Goal: Navigation & Orientation: Find specific page/section

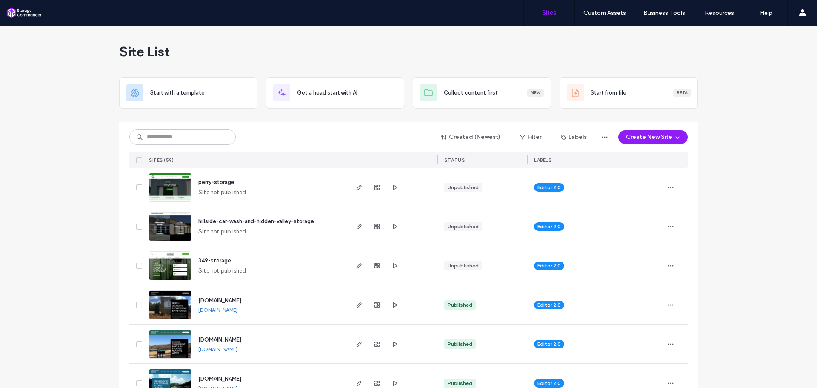
click at [225, 179] on span "perry-storage" at bounding box center [216, 182] width 36 height 6
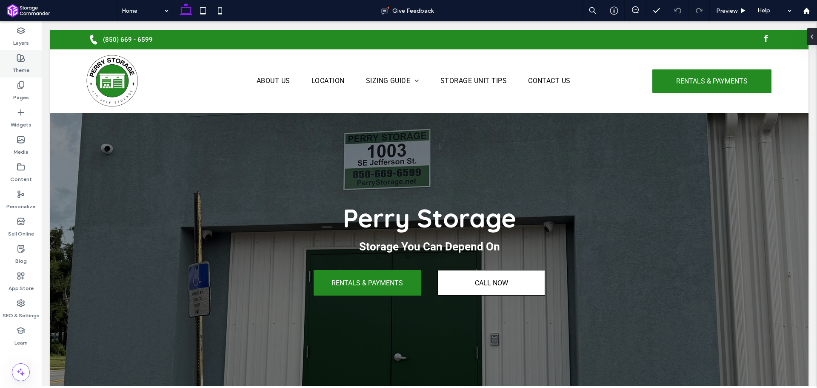
click at [20, 64] on label "Theme" at bounding box center [21, 68] width 17 height 12
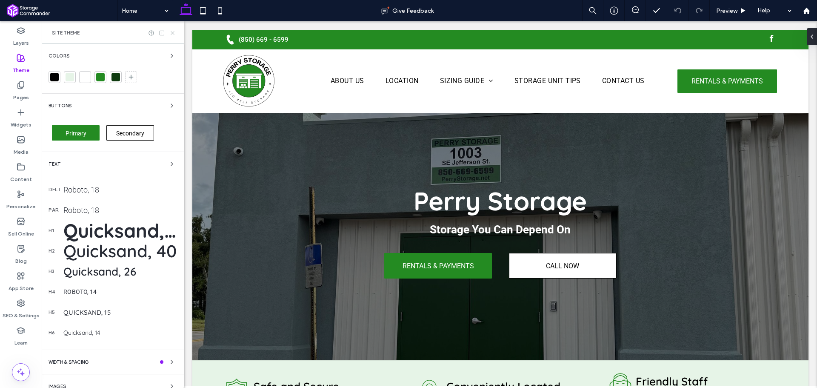
click at [171, 34] on use at bounding box center [172, 32] width 3 height 3
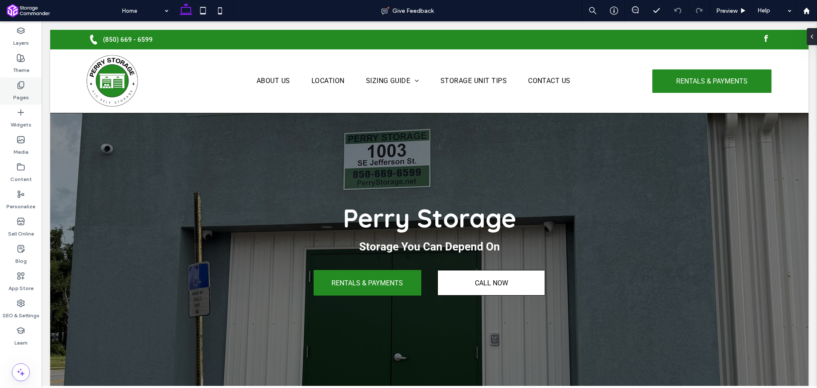
click at [23, 100] on label "Pages" at bounding box center [21, 95] width 16 height 12
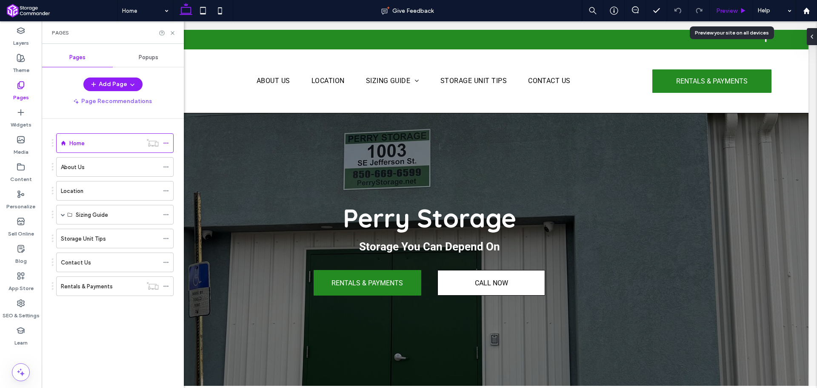
click at [734, 9] on span "Preview" at bounding box center [726, 10] width 21 height 7
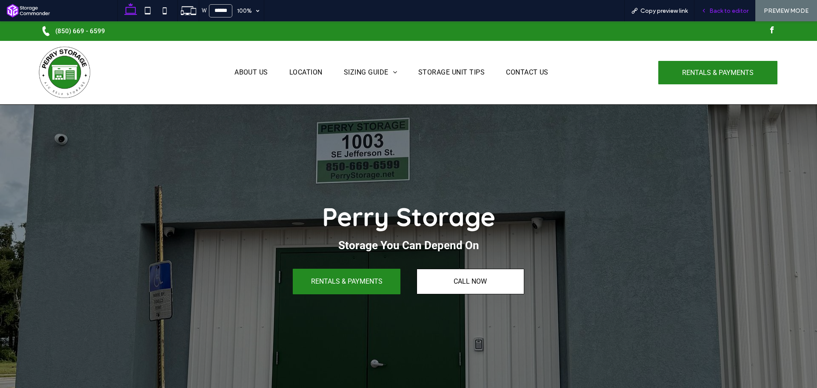
click at [707, 17] on div "Back to editor" at bounding box center [725, 10] width 61 height 21
click at [733, 4] on div "Back to editor" at bounding box center [725, 10] width 61 height 21
click at [734, 5] on div "Back to editor" at bounding box center [725, 10] width 61 height 21
click at [706, 11] on icon at bounding box center [704, 11] width 6 height 6
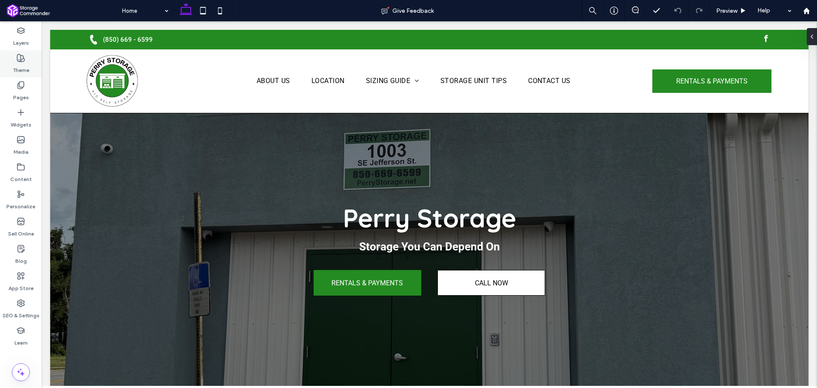
click at [14, 65] on label "Theme" at bounding box center [21, 68] width 17 height 12
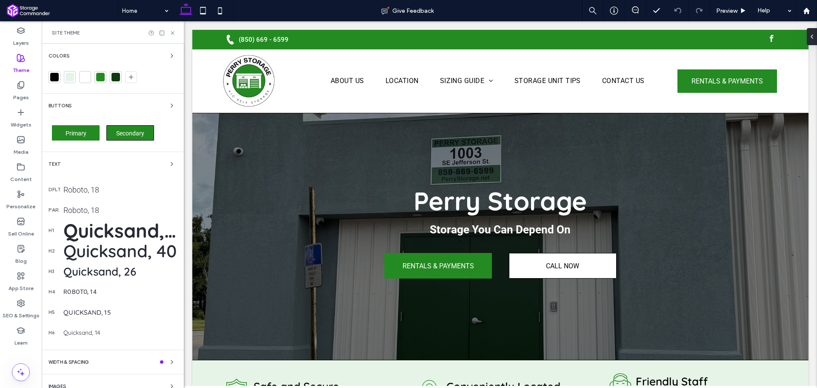
click at [135, 132] on span "Secondary" at bounding box center [130, 133] width 28 height 7
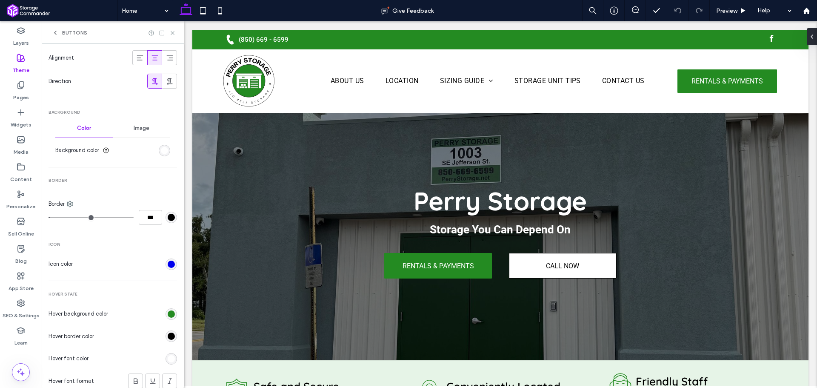
scroll to position [298, 0]
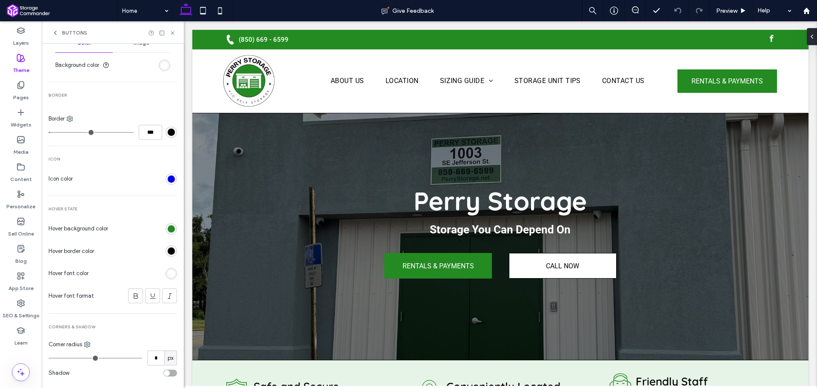
click at [168, 254] on div "rgb(0, 0, 0)" at bounding box center [171, 250] width 7 height 7
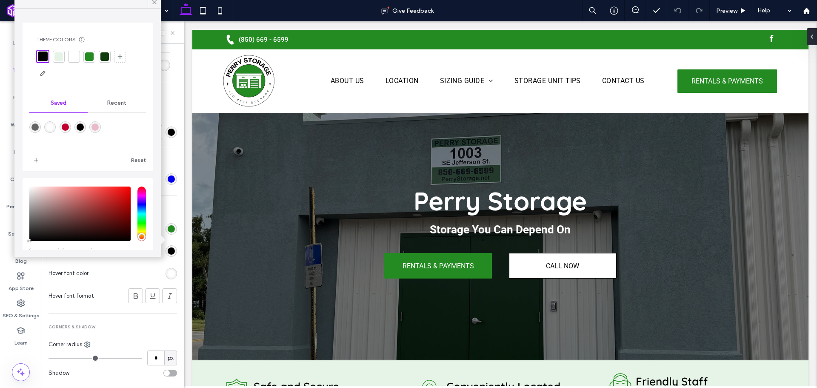
click at [87, 57] on div at bounding box center [89, 56] width 9 height 9
click at [154, 4] on icon at bounding box center [155, 2] width 8 height 8
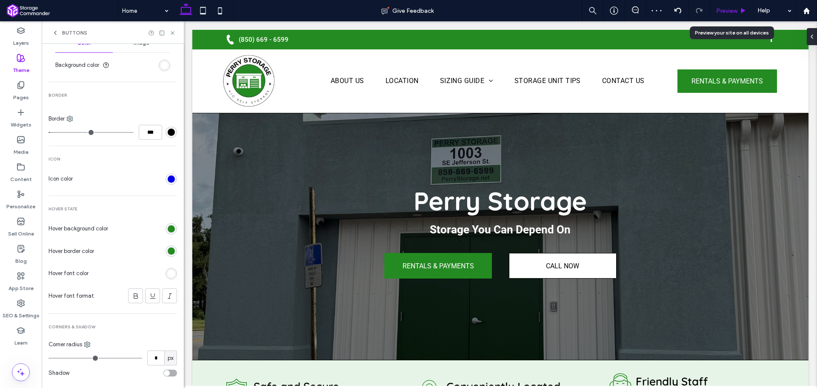
click at [735, 11] on span "Preview" at bounding box center [726, 10] width 21 height 7
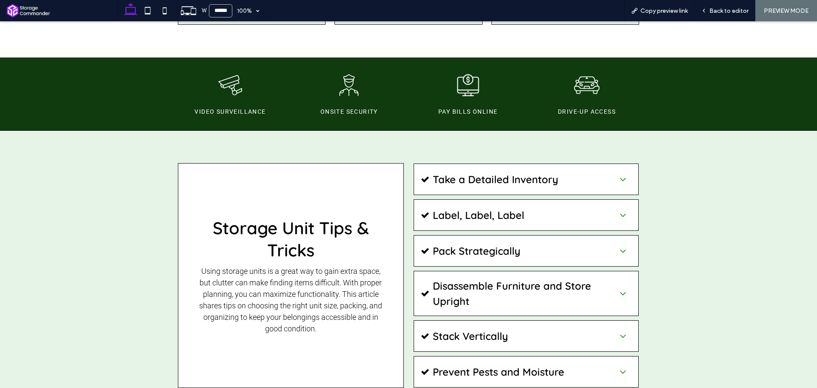
scroll to position [1447, 0]
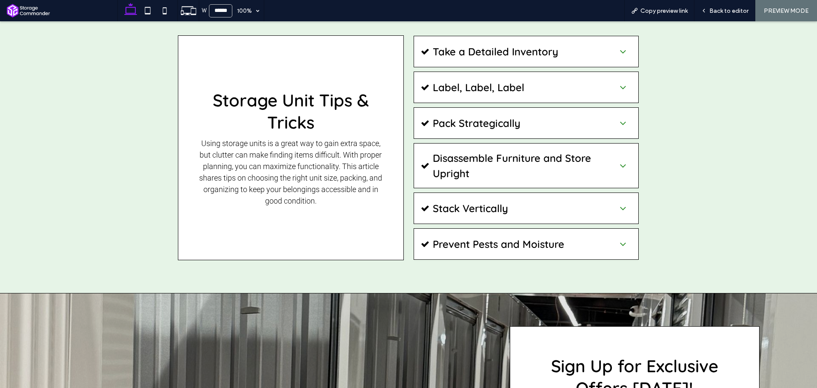
click at [532, 201] on span "Stack Vertically" at bounding box center [522, 208] width 179 height 15
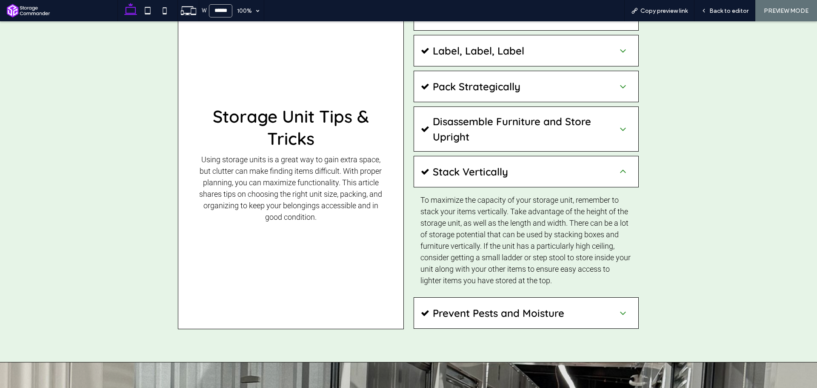
scroll to position [1500, 0]
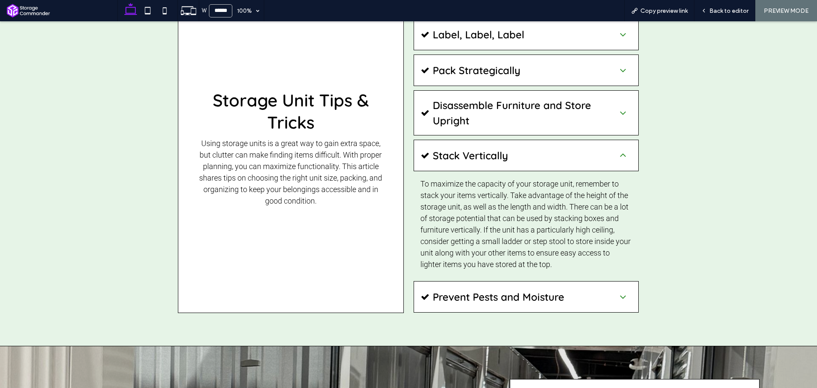
drag, startPoint x: 716, startPoint y: 215, endPoint x: 695, endPoint y: 207, distance: 22.2
click at [716, 215] on div "Storage Unit Tips & Tricks Using storage units is a great way to gain extra spa…" at bounding box center [408, 148] width 817 height 396
click at [602, 289] on span "Prevent Pests and Moisture" at bounding box center [522, 296] width 179 height 15
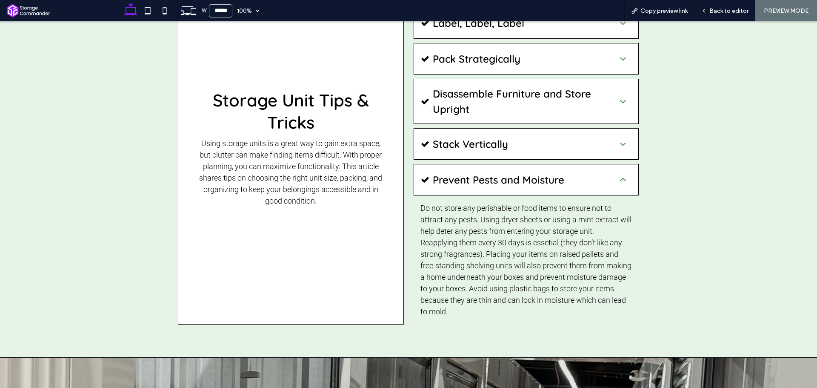
click at [610, 164] on div "Prevent Pests and Moisture" at bounding box center [527, 180] width 226 height 32
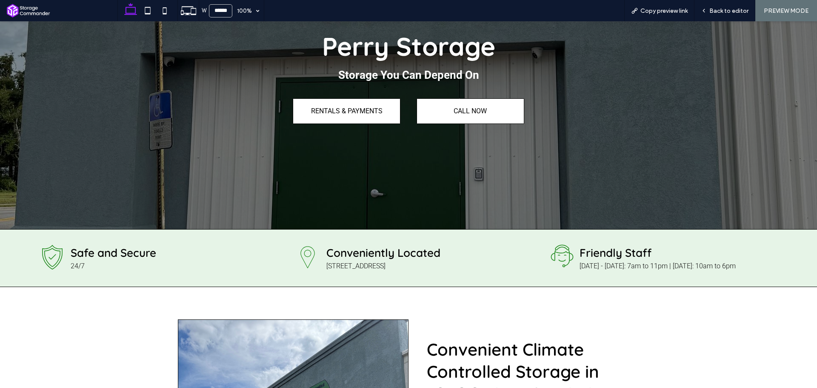
scroll to position [0, 0]
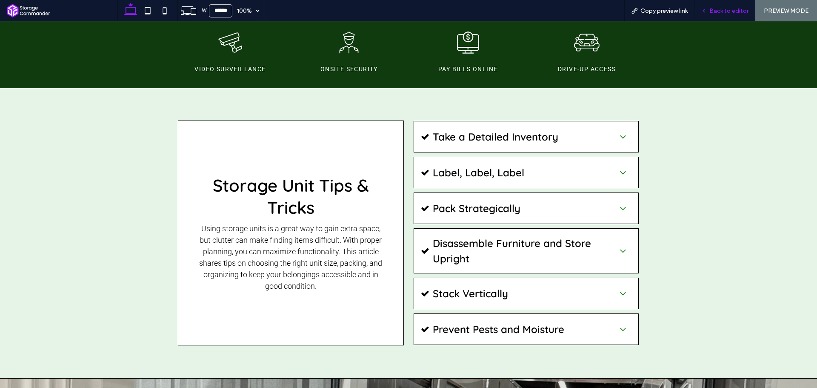
click at [707, 10] on icon at bounding box center [704, 11] width 6 height 6
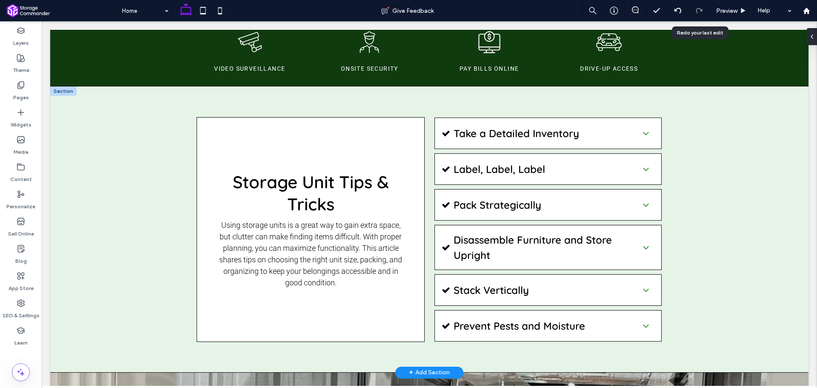
scroll to position [1338, 0]
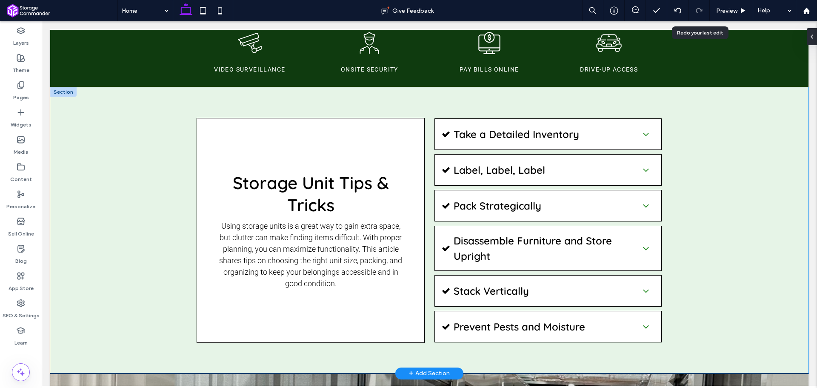
click at [706, 87] on div "Storage Unit Tips & Tricks Using storage units is a great way to gain extra spa…" at bounding box center [429, 230] width 759 height 286
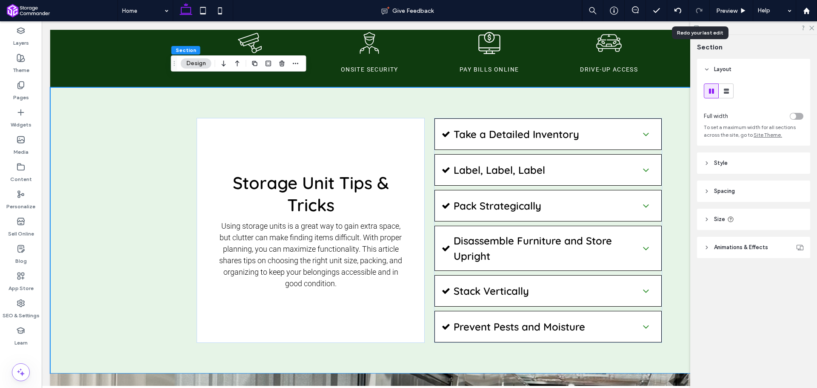
click at [814, 29] on div at bounding box center [754, 27] width 127 height 13
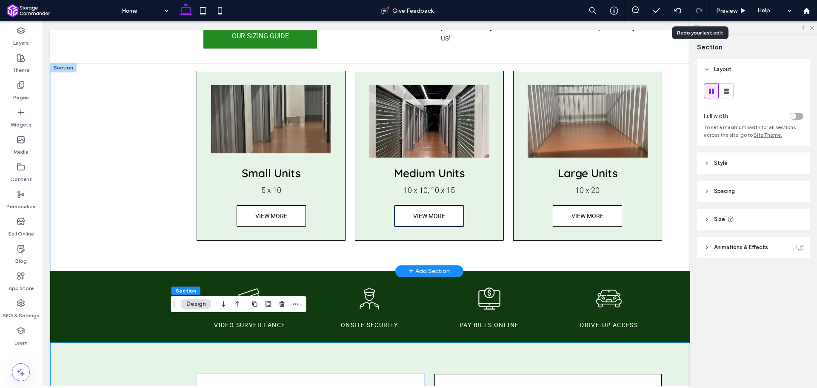
scroll to position [1040, 0]
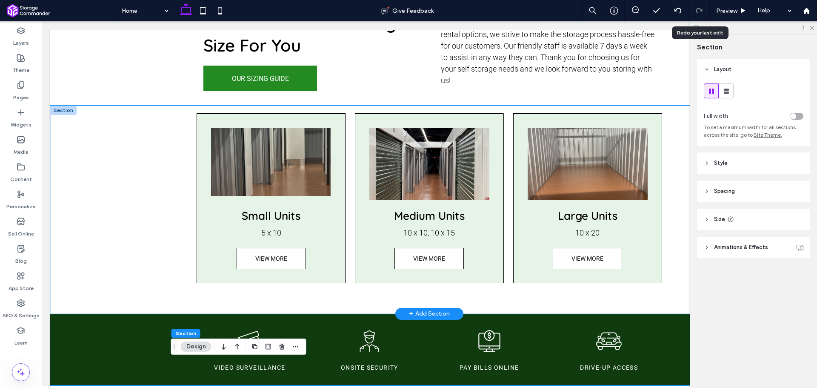
click at [137, 146] on div "Small Units 5 x 10 VIEW MORE Medium Units 10 x 10, 10 x 15 VIEW MORE Large Unit…" at bounding box center [429, 210] width 759 height 208
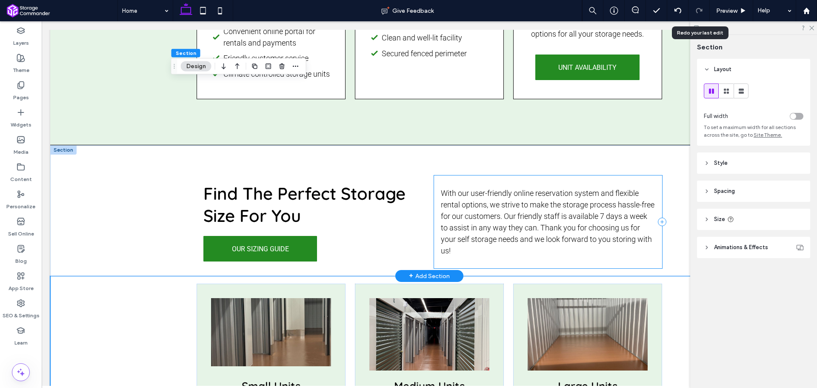
scroll to position [827, 0]
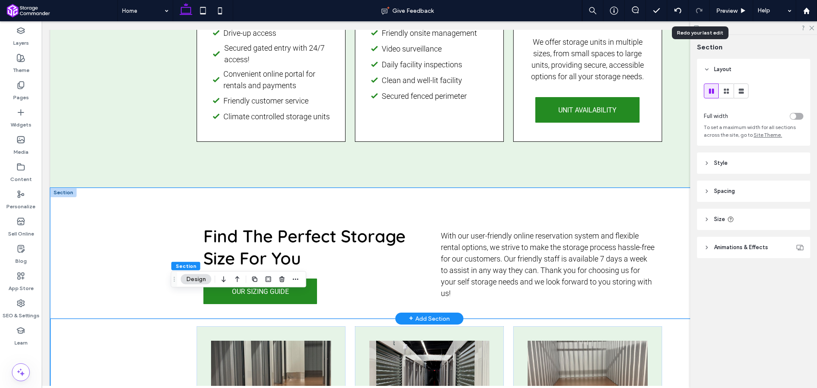
click at [144, 202] on div "Find The Perfect Storage Size For You OUR SIZING GUIDE With our user-friendly o…" at bounding box center [429, 253] width 759 height 131
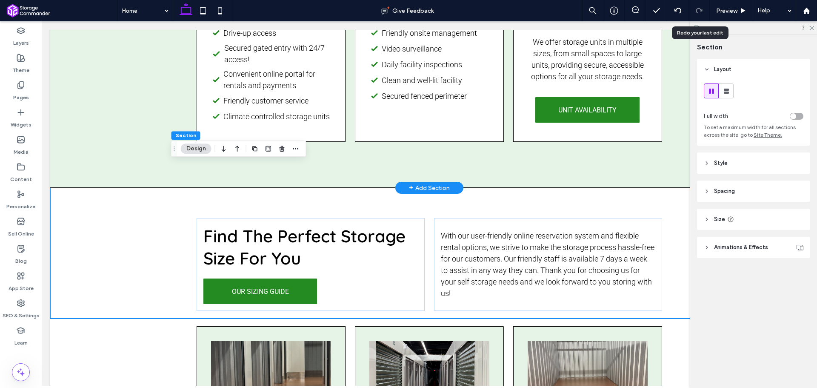
scroll to position [699, 0]
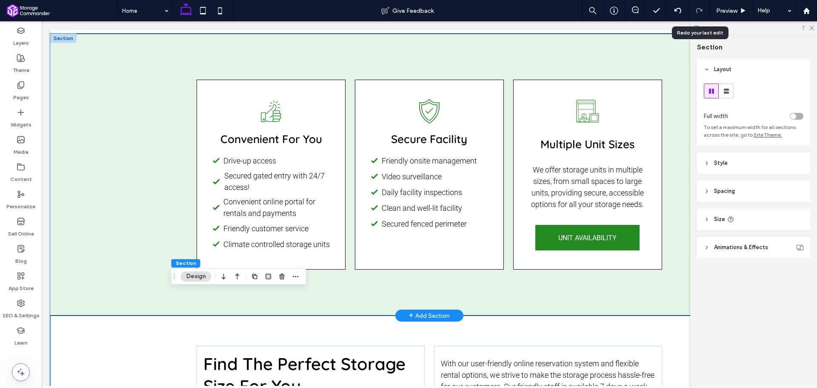
click at [114, 118] on div "Hand giving a thumbs up with radiating lines. Convenient For You Black check ma…" at bounding box center [429, 175] width 759 height 282
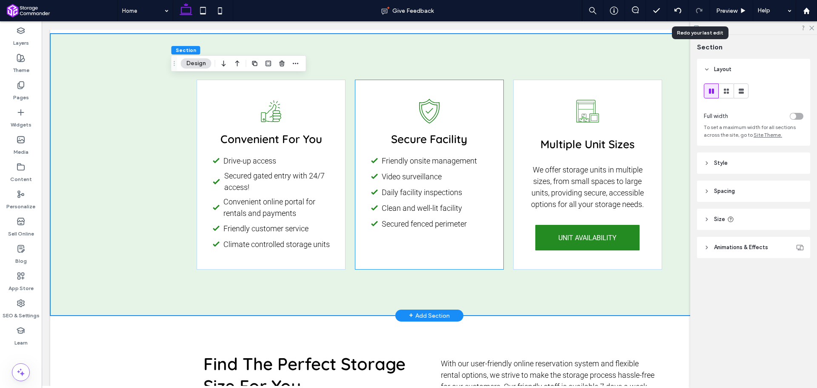
scroll to position [529, 0]
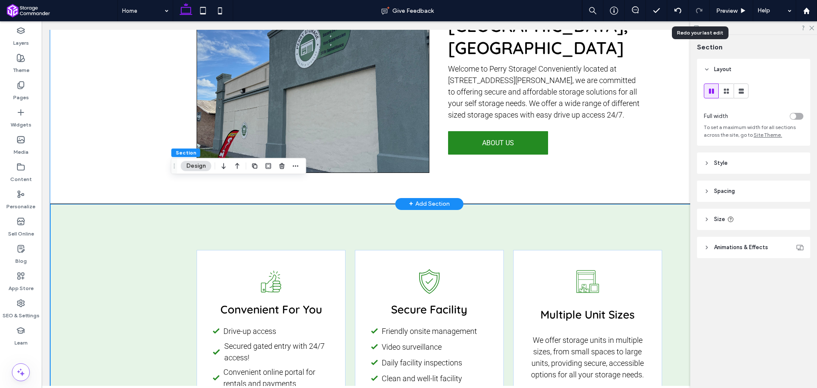
click at [118, 108] on div "Convenient Climate Controlled Storage in Perry, FL Welcome to Perry Storage! Co…" at bounding box center [429, 62] width 759 height 283
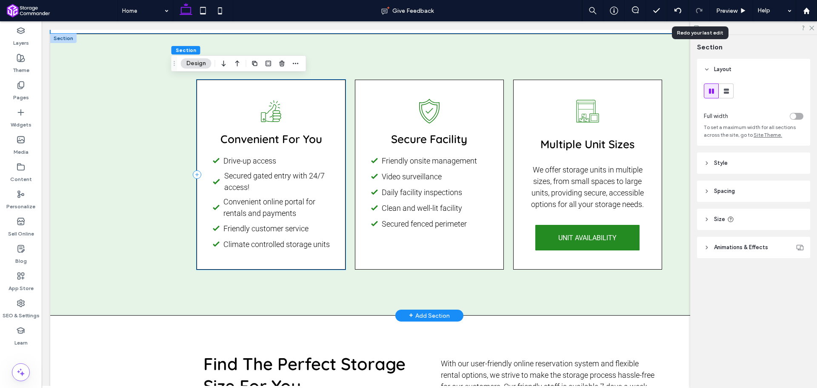
scroll to position [955, 0]
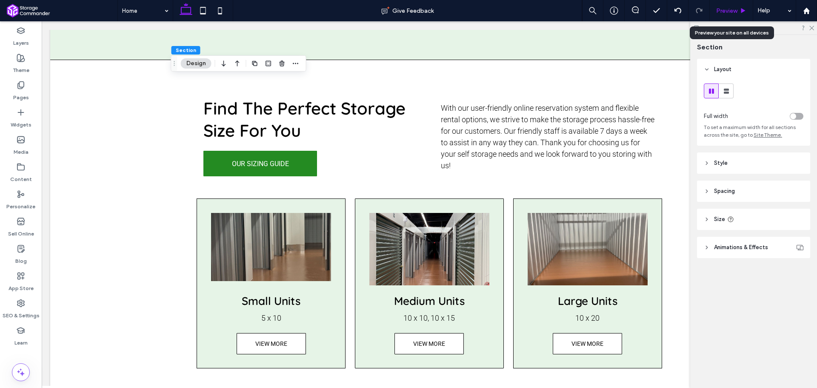
click at [732, 6] on div "Preview" at bounding box center [731, 10] width 43 height 21
click at [736, 9] on span "Preview" at bounding box center [726, 10] width 21 height 7
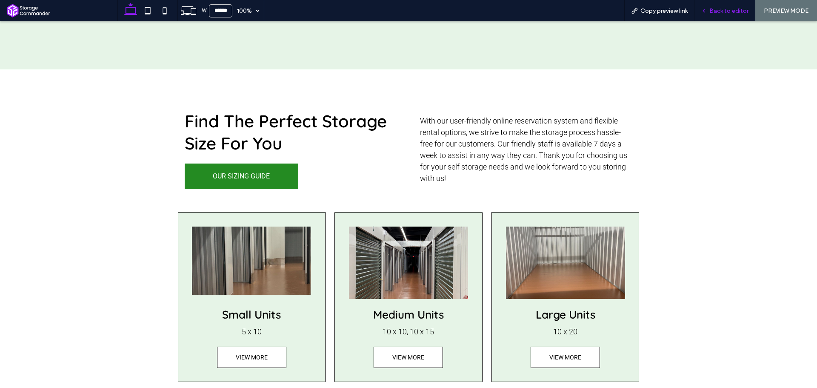
scroll to position [966, 0]
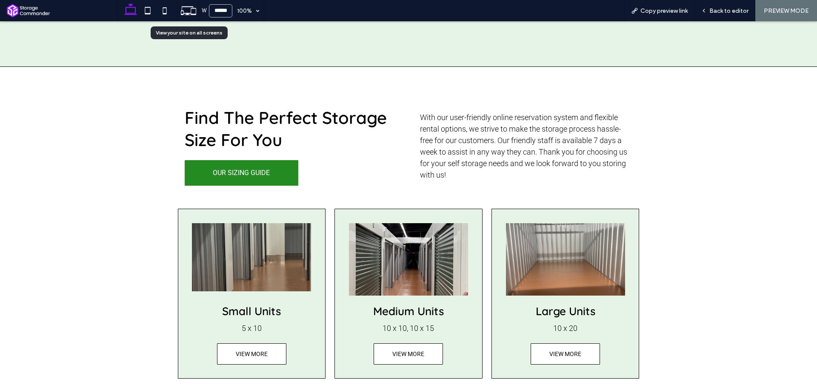
click at [189, 12] on icon at bounding box center [189, 11] width 16 height 16
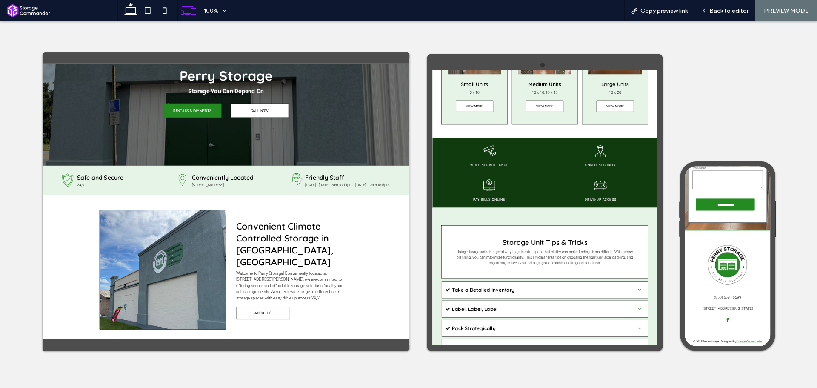
scroll to position [0, 0]
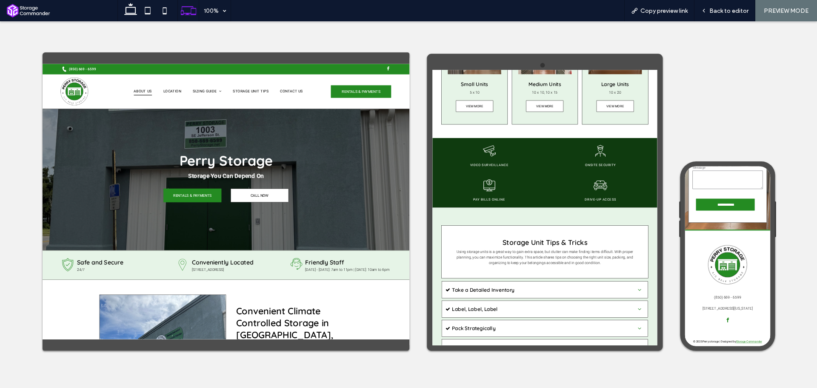
click at [233, 110] on span "About Us" at bounding box center [229, 115] width 34 height 14
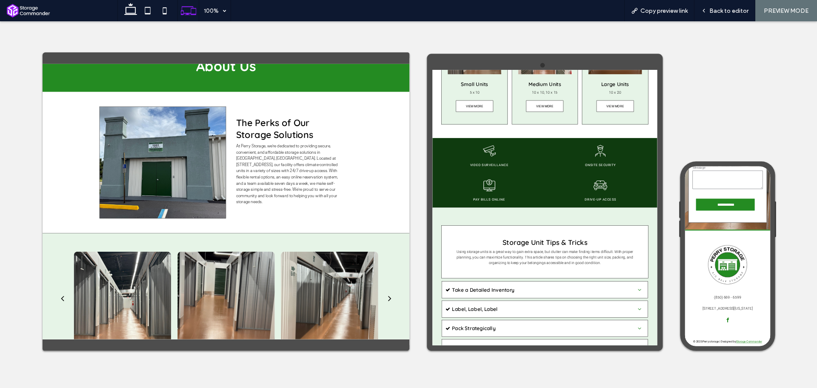
scroll to position [298, 0]
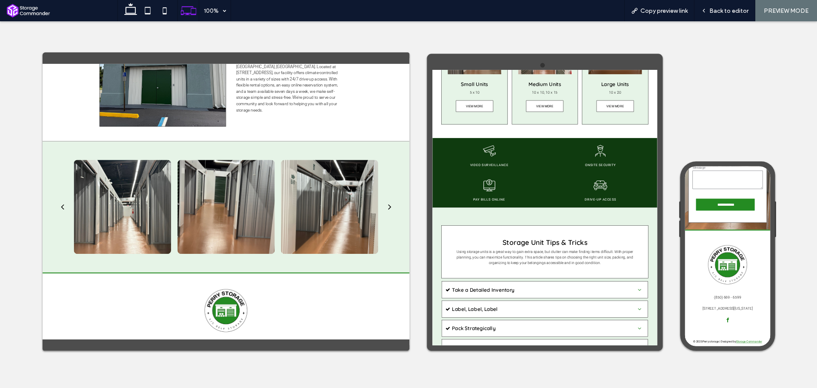
click at [677, 316] on button "next" at bounding box center [687, 328] width 20 height 31
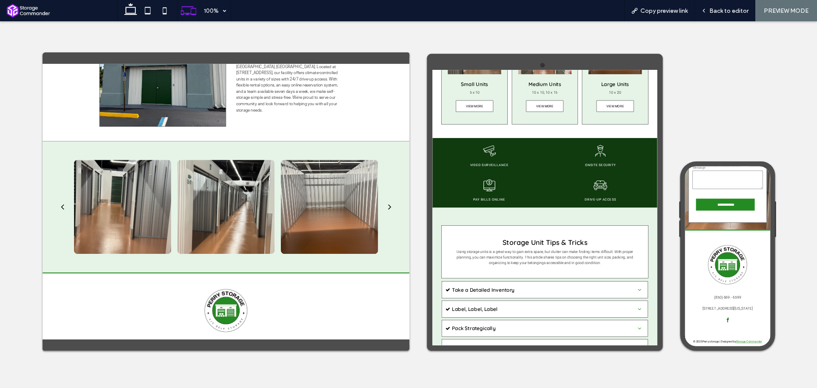
click at [677, 316] on button "next" at bounding box center [687, 328] width 20 height 31
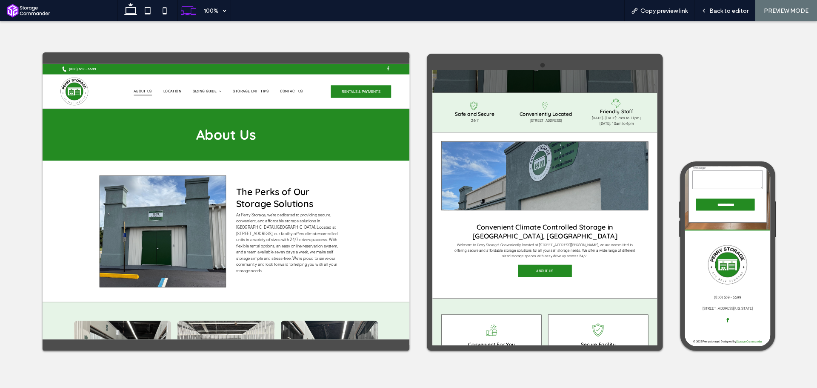
scroll to position [0, 0]
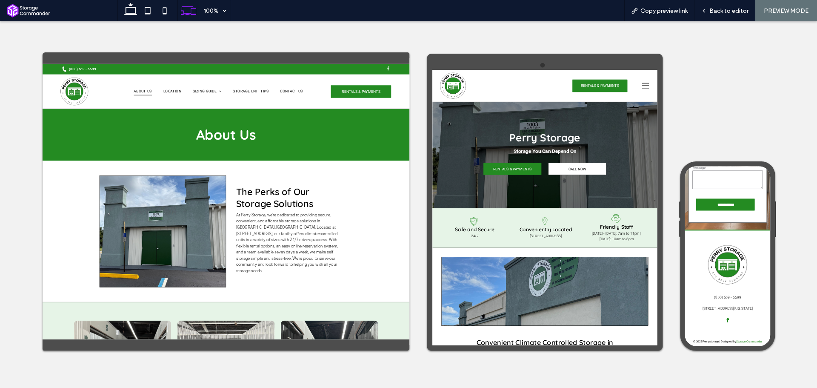
click at [817, 97] on icon at bounding box center [828, 99] width 13 height 13
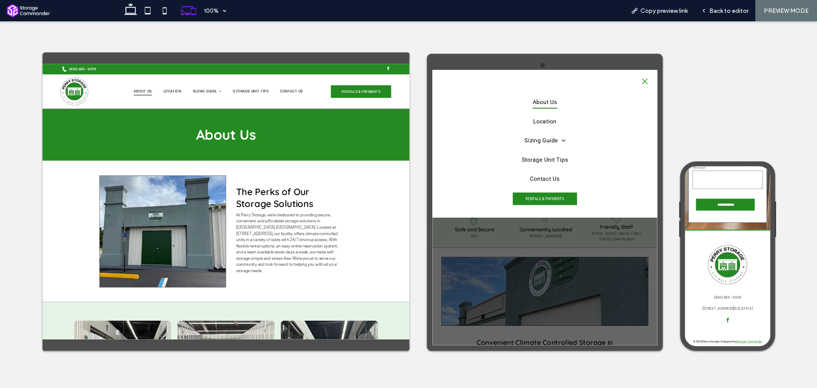
click at [654, 138] on span "About Us" at bounding box center [642, 130] width 46 height 23
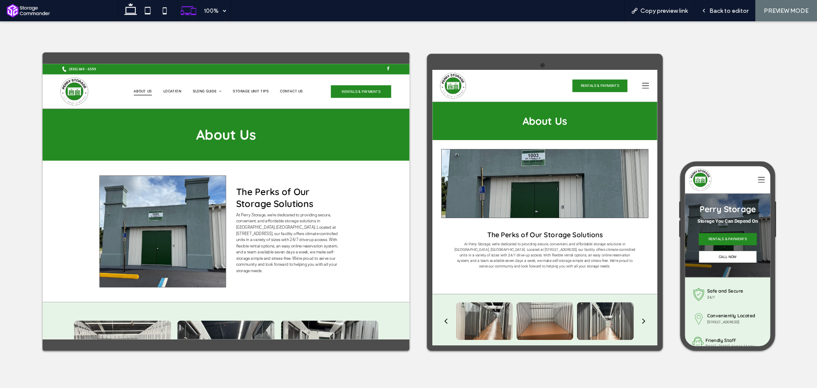
click at [817, 197] on icon at bounding box center [826, 191] width 13 height 13
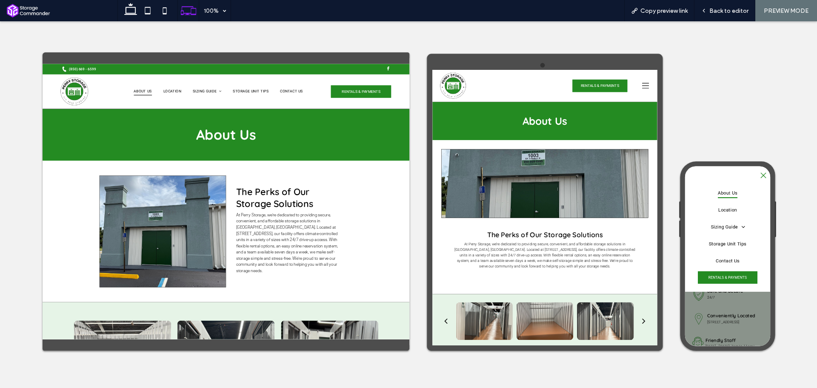
click at [771, 211] on span "About Us" at bounding box center [764, 215] width 37 height 19
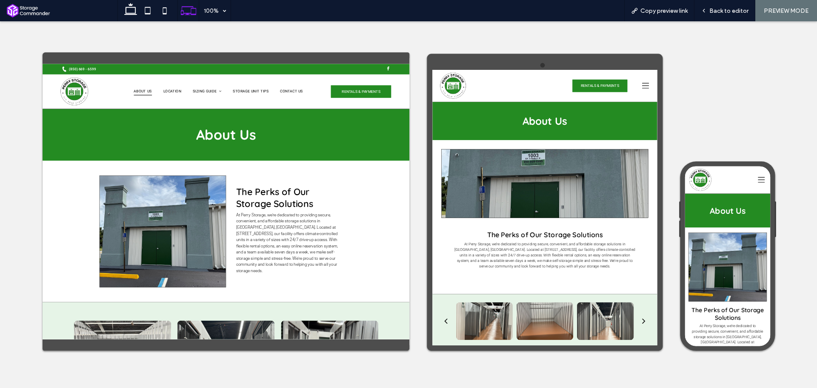
click at [817, 105] on icon at bounding box center [828, 99] width 13 height 13
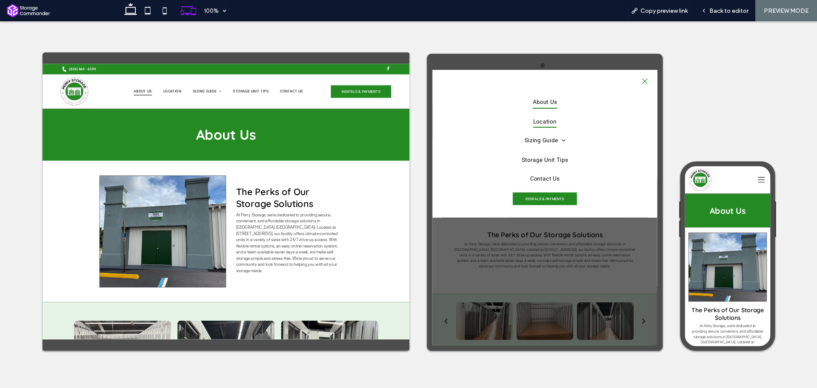
click at [645, 168] on span "Location" at bounding box center [640, 166] width 43 height 23
click at [817, 194] on icon at bounding box center [826, 191] width 13 height 13
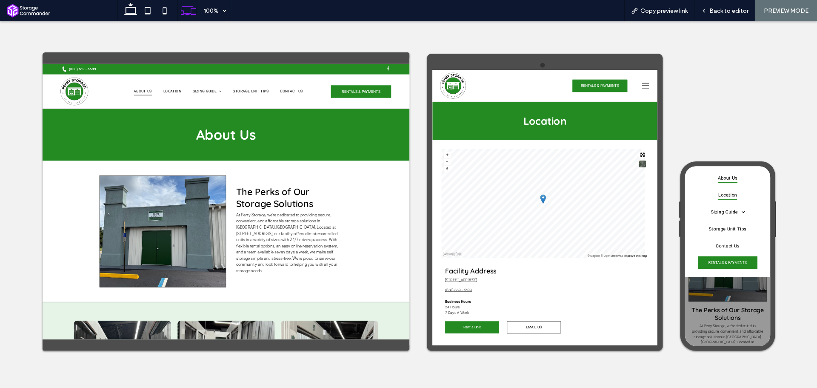
click at [761, 219] on span "Location" at bounding box center [764, 219] width 35 height 19
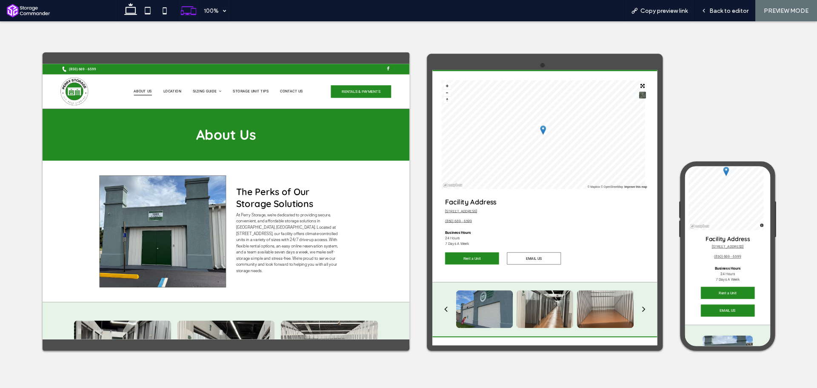
scroll to position [255, 0]
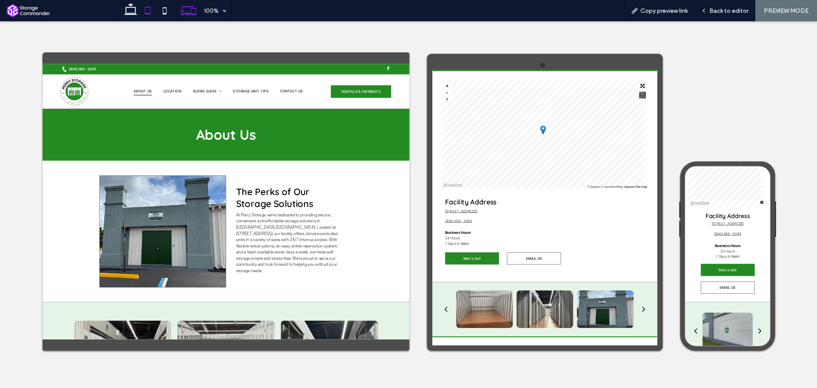
click at [148, 11] on icon at bounding box center [147, 10] width 17 height 17
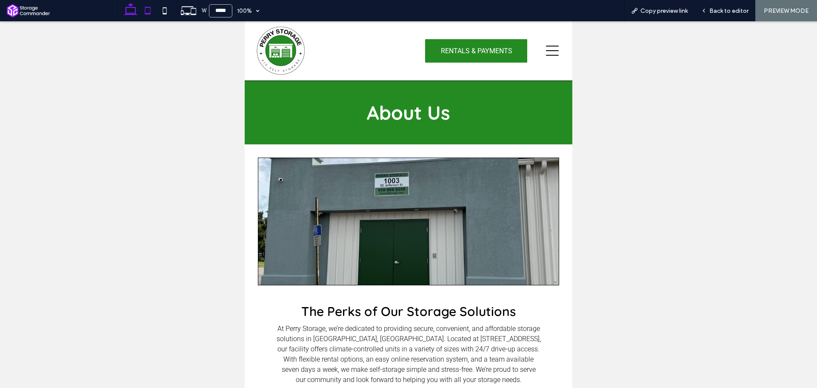
click at [130, 7] on use at bounding box center [130, 9] width 13 height 12
type input "******"
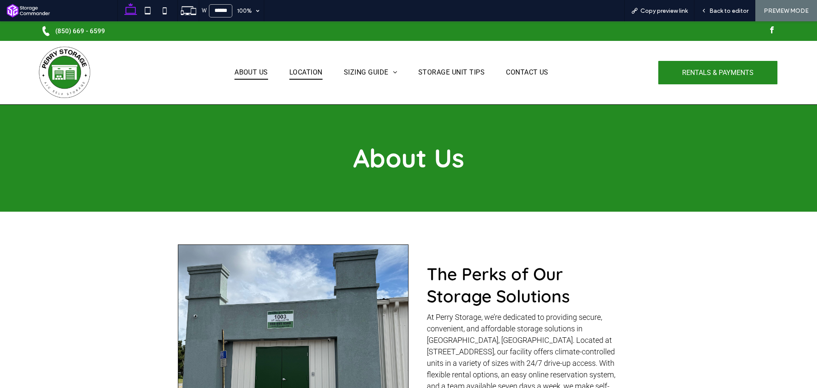
drag, startPoint x: 300, startPoint y: 74, endPoint x: 398, endPoint y: 115, distance: 106.8
click at [300, 74] on span "Location" at bounding box center [305, 72] width 33 height 14
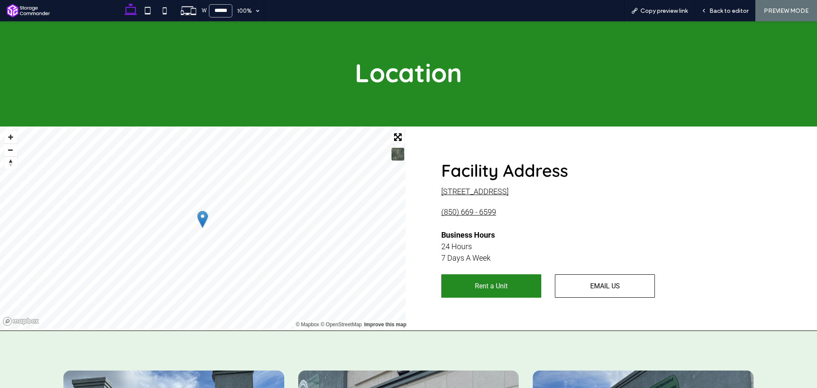
scroll to position [128, 0]
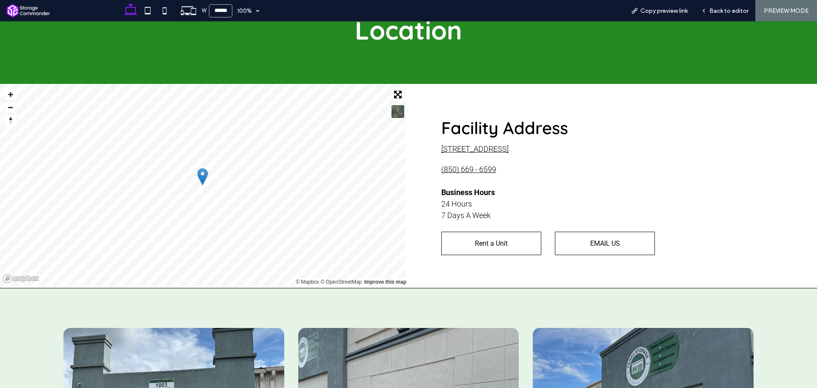
click at [505, 238] on link "Rent a Unit" at bounding box center [491, 243] width 100 height 23
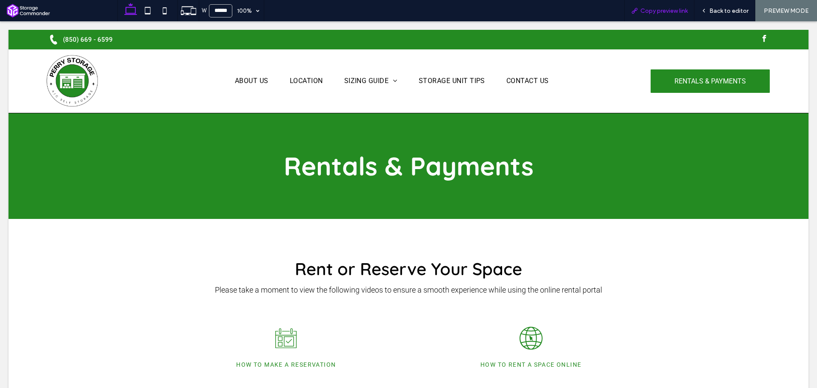
scroll to position [0, 0]
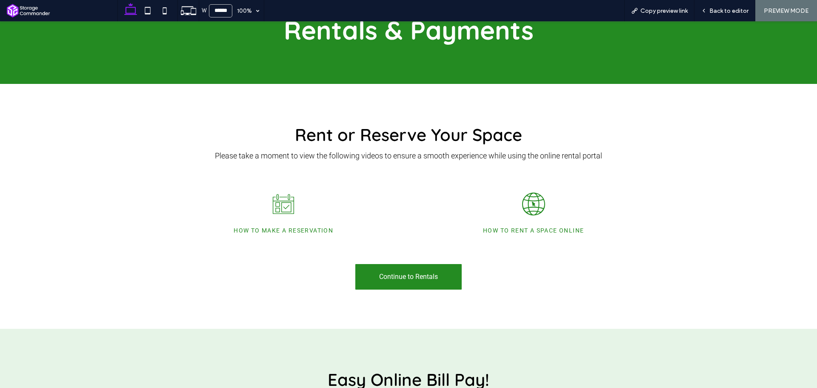
scroll to position [170, 0]
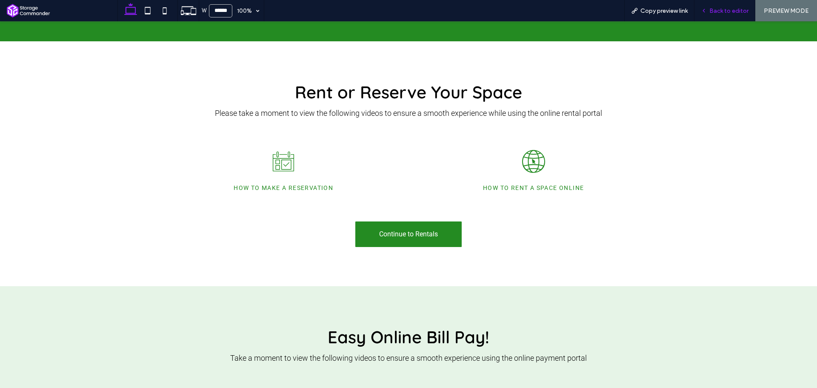
click at [711, 6] on div "Back to editor" at bounding box center [725, 10] width 61 height 21
click at [705, 10] on use at bounding box center [704, 10] width 2 height 3
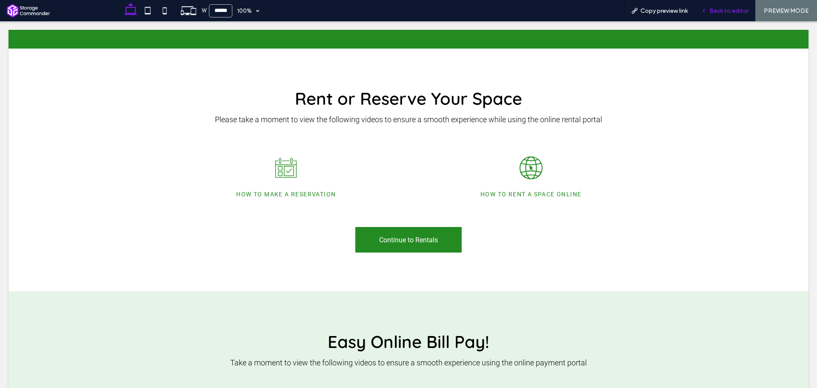
scroll to position [179, 0]
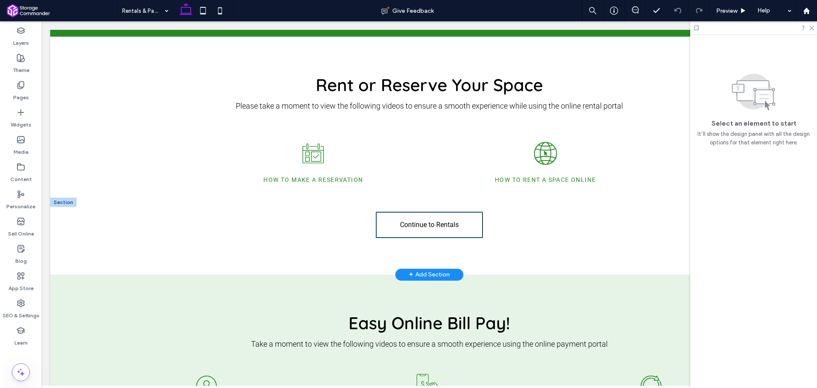
click at [432, 226] on span "Continue to Rentals" at bounding box center [429, 225] width 59 height 8
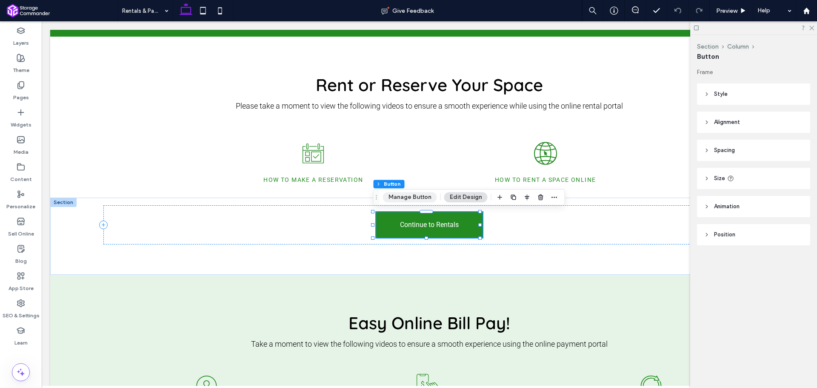
drag, startPoint x: 410, startPoint y: 197, endPoint x: 481, endPoint y: 160, distance: 80.0
click at [410, 197] on button "Manage Button" at bounding box center [410, 197] width 54 height 10
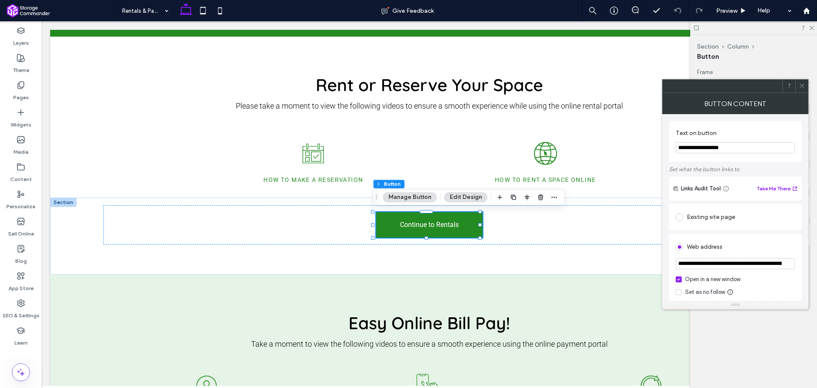
drag, startPoint x: 734, startPoint y: 149, endPoint x: 677, endPoint y: 149, distance: 57.0
click at [677, 149] on input "**********" at bounding box center [735, 147] width 119 height 11
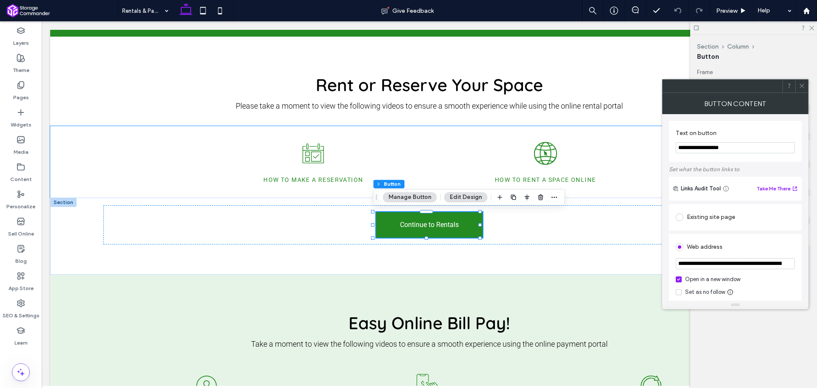
paste input "Text on button"
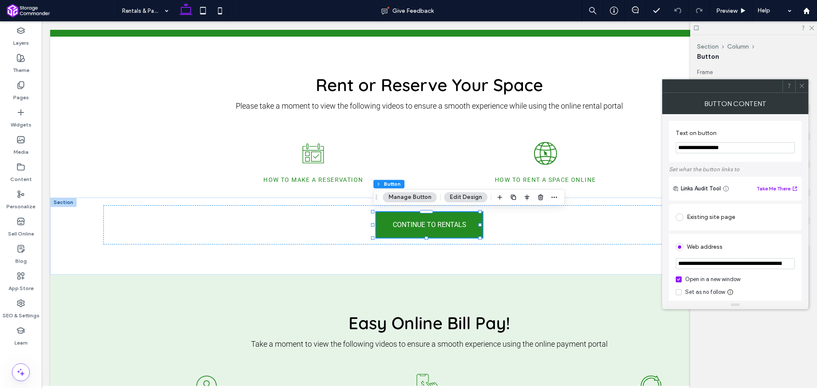
type input "**********"
click at [749, 159] on div "**********" at bounding box center [735, 141] width 133 height 41
click at [802, 86] on icon at bounding box center [802, 86] width 6 height 6
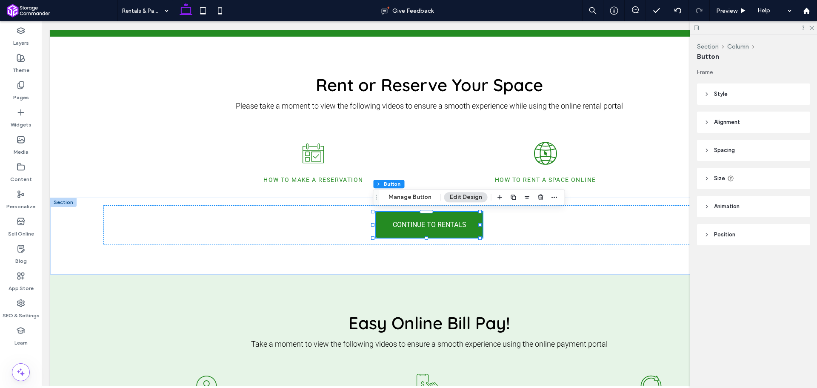
click at [747, 172] on header "Size" at bounding box center [753, 178] width 113 height 21
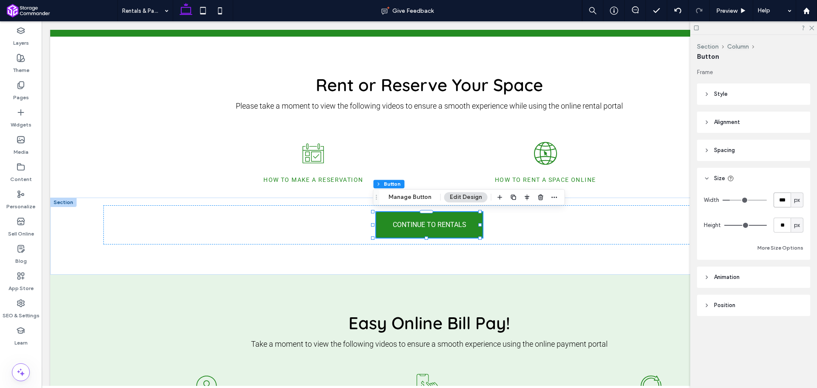
click at [782, 203] on input "***" at bounding box center [782, 199] width 17 height 15
type input "***"
click at [782, 212] on div "Width *** px Height ** px More Size Options" at bounding box center [754, 222] width 100 height 60
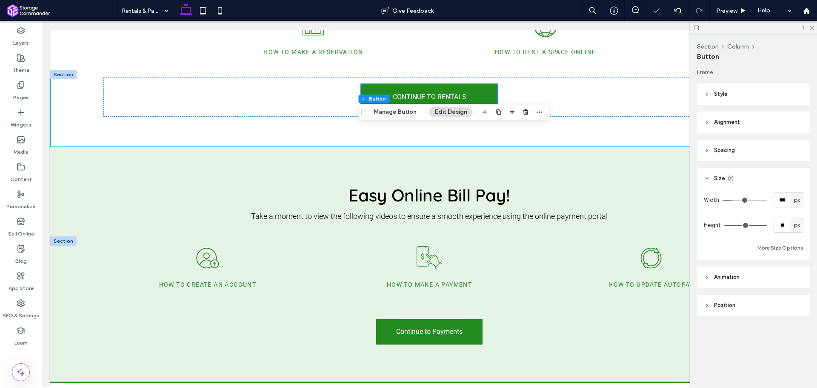
scroll to position [392, 0]
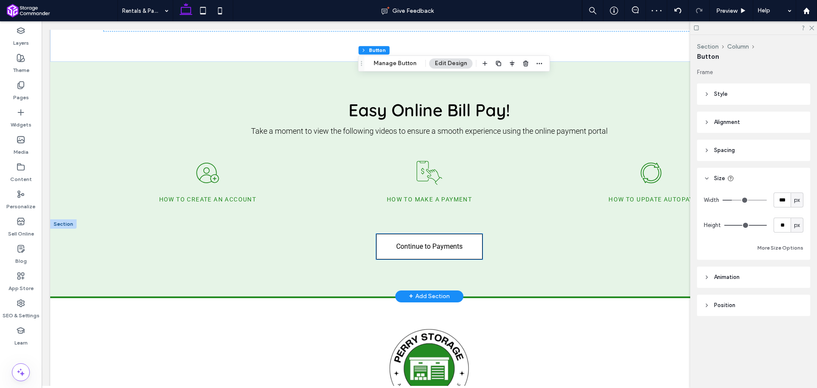
click at [435, 246] on span "Continue to Payments" at bounding box center [429, 246] width 66 height 8
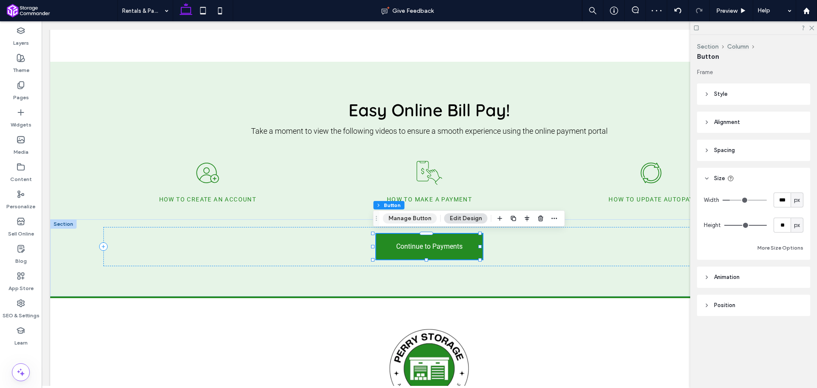
click at [423, 219] on button "Manage Button" at bounding box center [410, 218] width 54 height 10
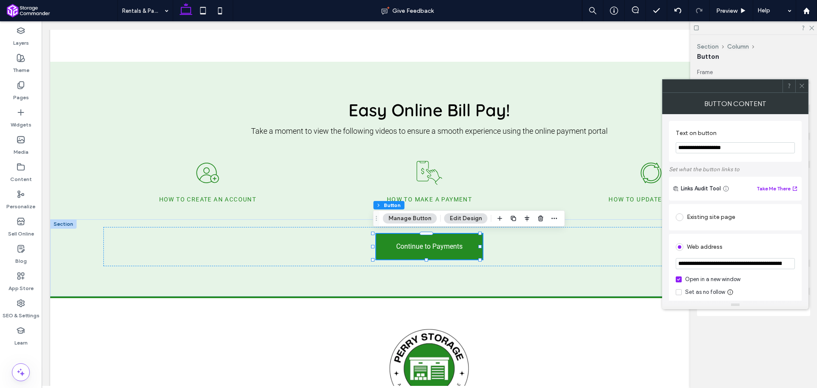
click at [720, 151] on input "**********" at bounding box center [735, 147] width 119 height 11
paste input "Text on button"
type input "**********"
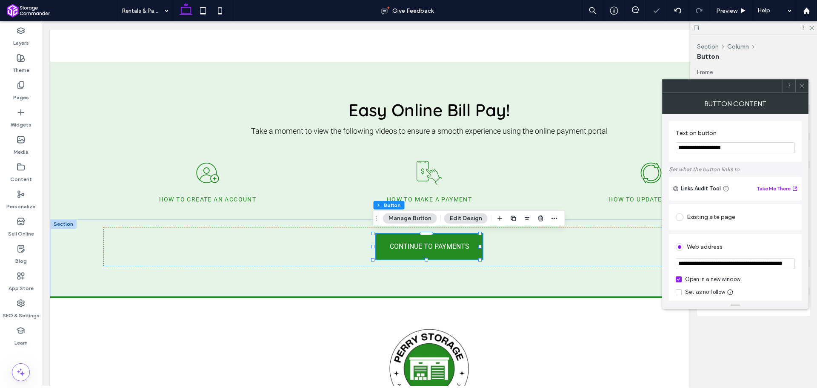
click at [765, 160] on div "**********" at bounding box center [735, 141] width 133 height 41
click at [802, 88] on icon at bounding box center [802, 86] width 6 height 6
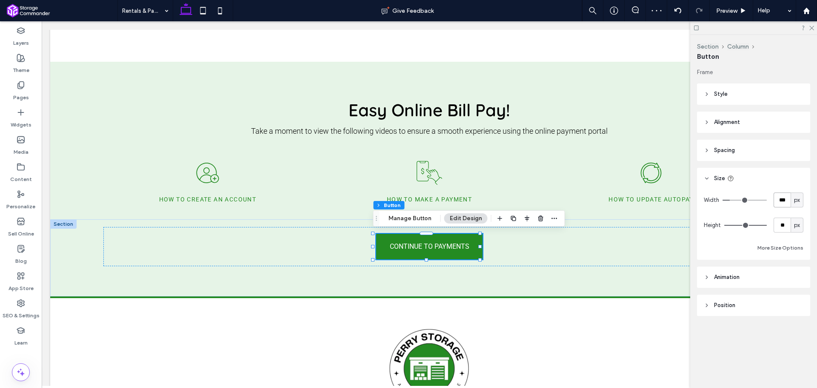
click at [785, 195] on input "***" at bounding box center [782, 199] width 17 height 15
type input "***"
click at [766, 164] on div "Frame Style Primary Secondary Select Layout Button style Button text Background…" at bounding box center [756, 209] width 119 height 282
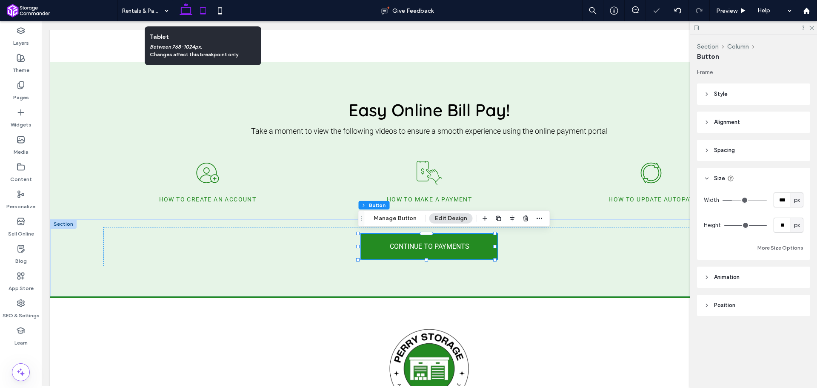
click at [206, 10] on icon at bounding box center [203, 10] width 17 height 17
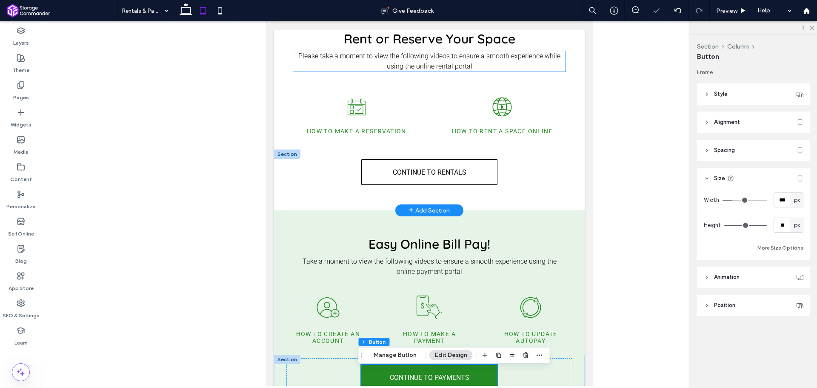
scroll to position [213, 0]
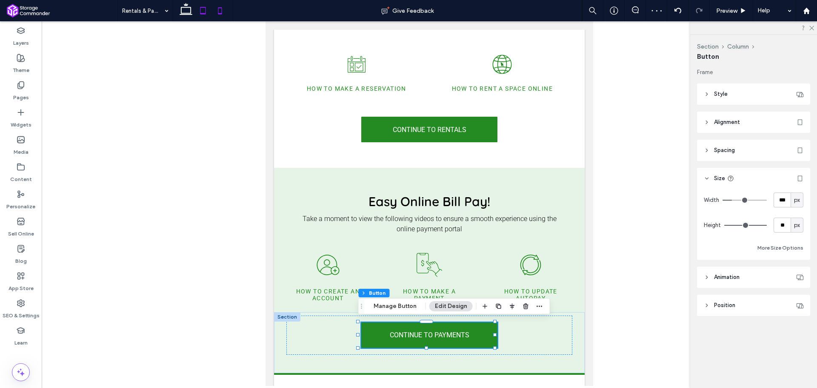
click at [223, 13] on icon at bounding box center [220, 10] width 17 height 17
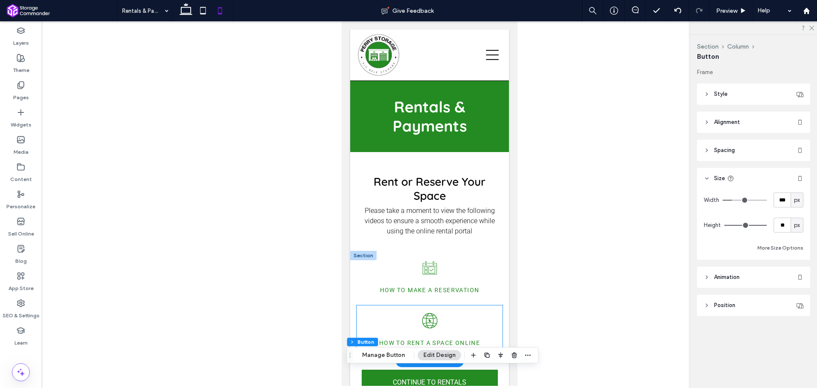
scroll to position [128, 0]
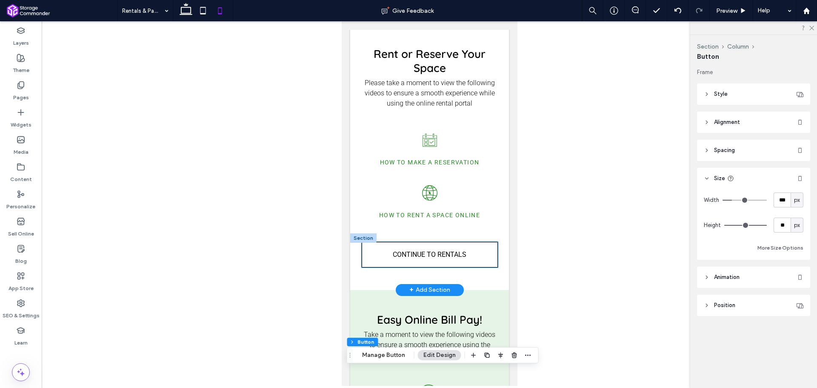
click at [482, 244] on link "CONTINUE TO RENTALS" at bounding box center [429, 255] width 136 height 26
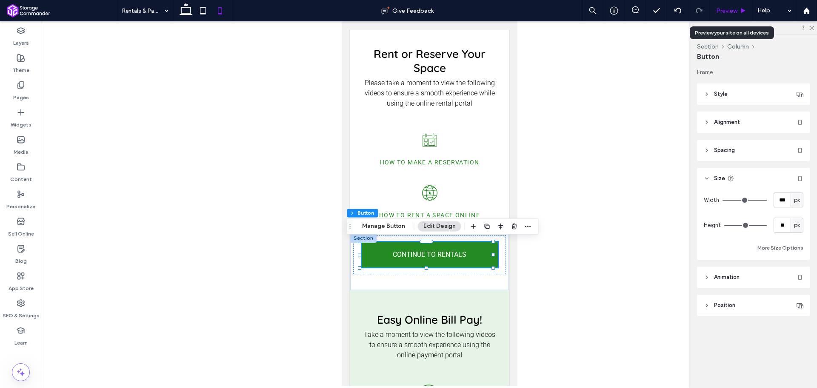
click at [737, 6] on div "Preview" at bounding box center [731, 10] width 43 height 21
click at [741, 9] on icon at bounding box center [743, 11] width 6 height 6
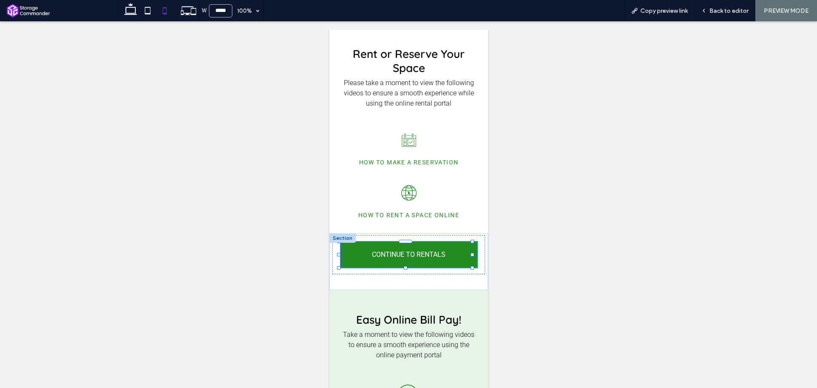
scroll to position [119, 0]
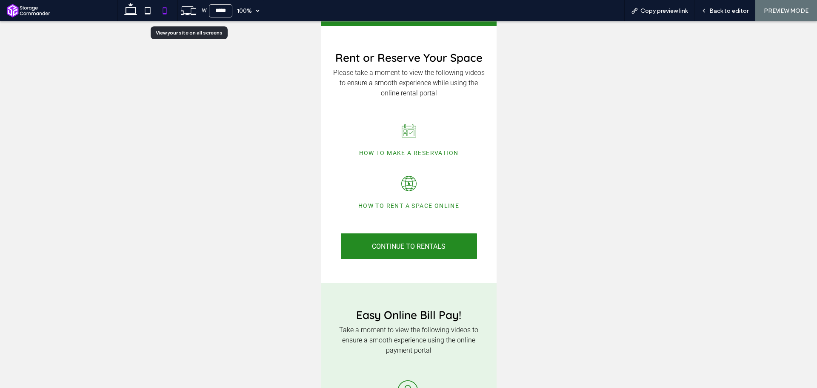
click at [192, 13] on icon at bounding box center [189, 11] width 16 height 16
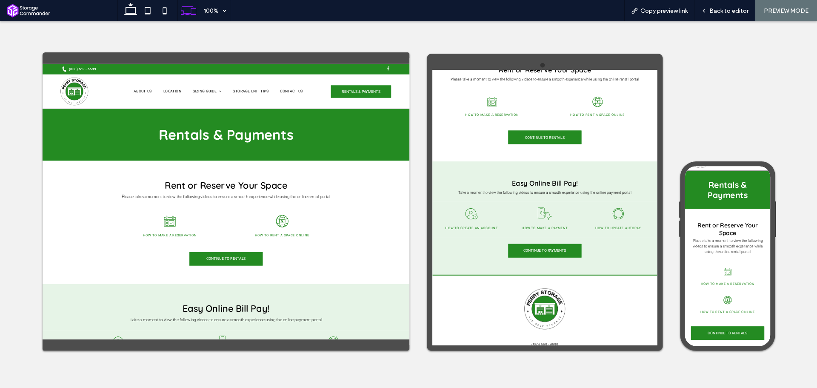
scroll to position [0, 0]
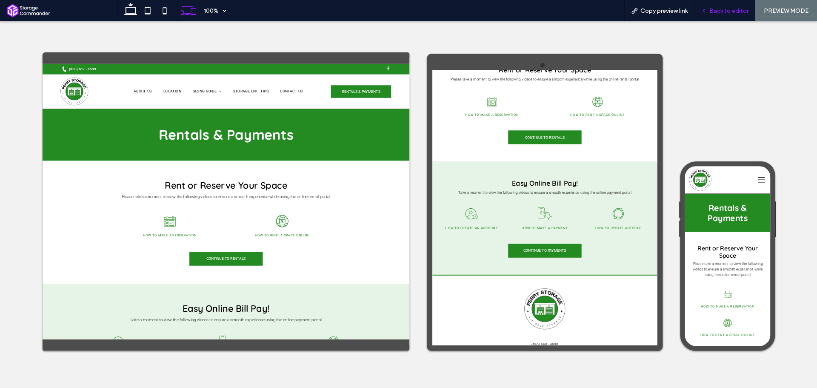
click at [719, 7] on span "Back to editor" at bounding box center [729, 10] width 39 height 7
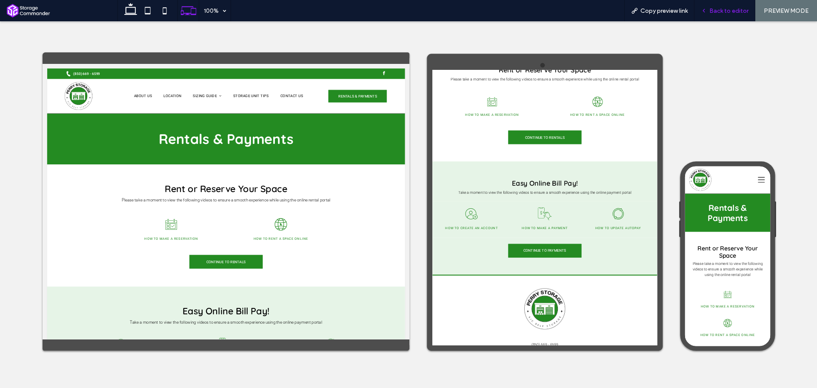
scroll to position [121, 0]
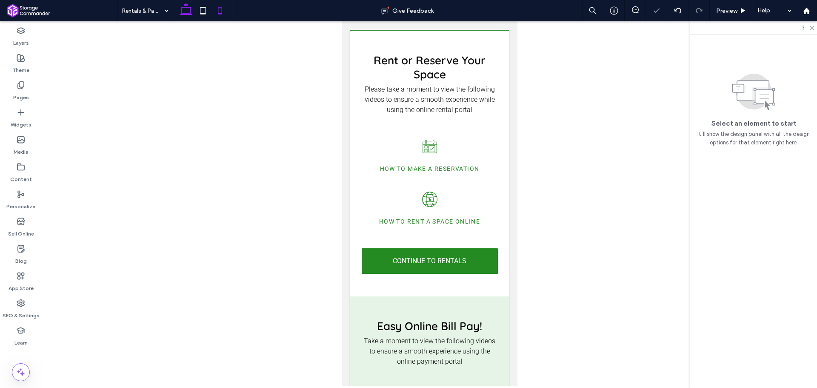
click at [183, 17] on icon at bounding box center [186, 10] width 17 height 17
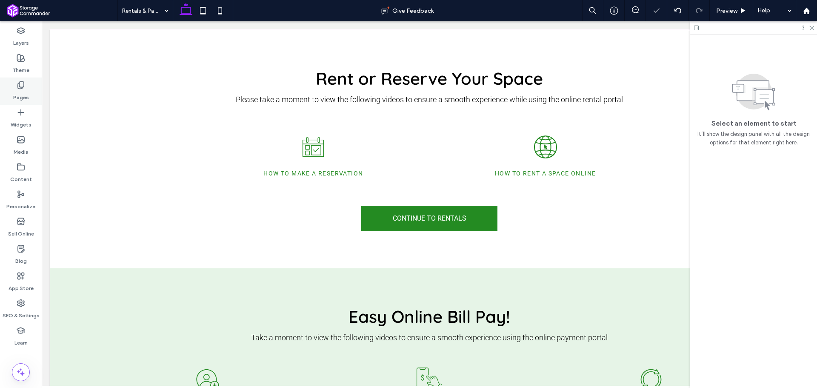
click at [20, 89] on use at bounding box center [21, 85] width 6 height 7
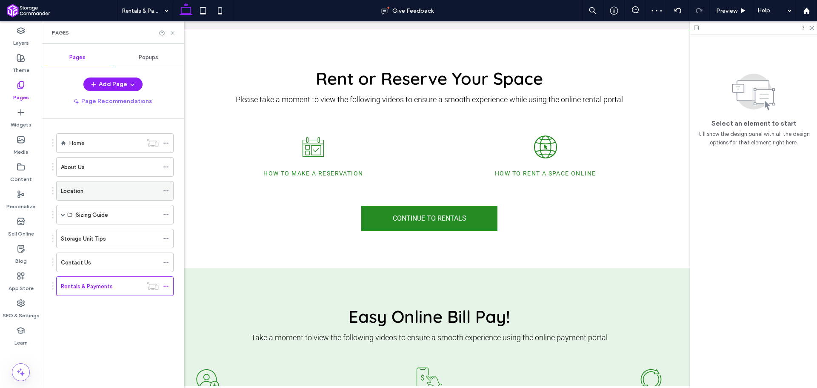
click at [86, 189] on div "Location" at bounding box center [110, 190] width 98 height 9
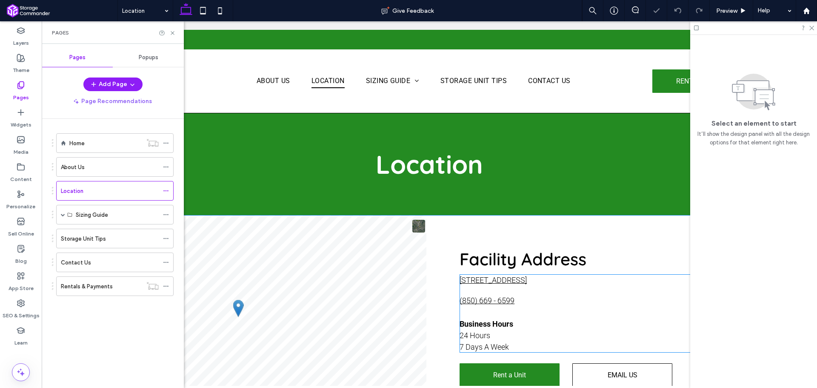
scroll to position [85, 0]
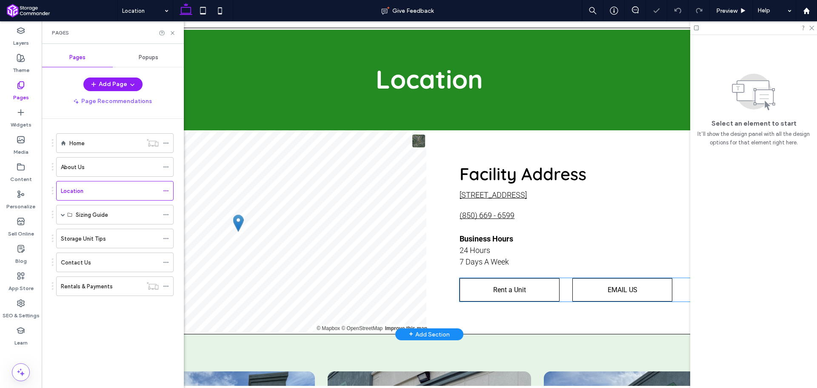
click at [515, 289] on span "Rent a Unit" at bounding box center [509, 290] width 33 height 8
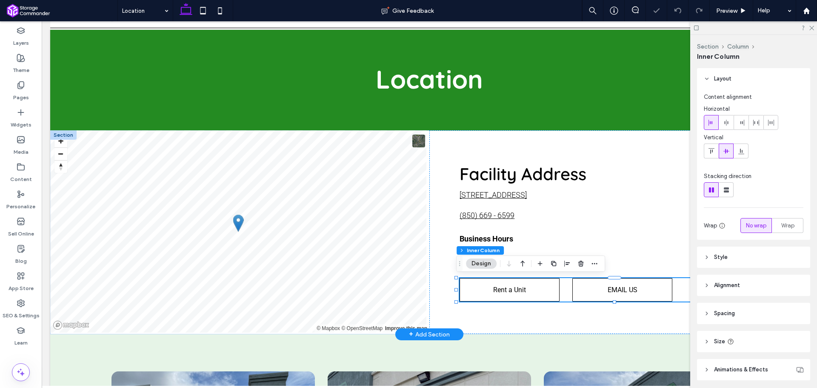
click at [515, 287] on span "Rent a Unit" at bounding box center [509, 290] width 33 height 8
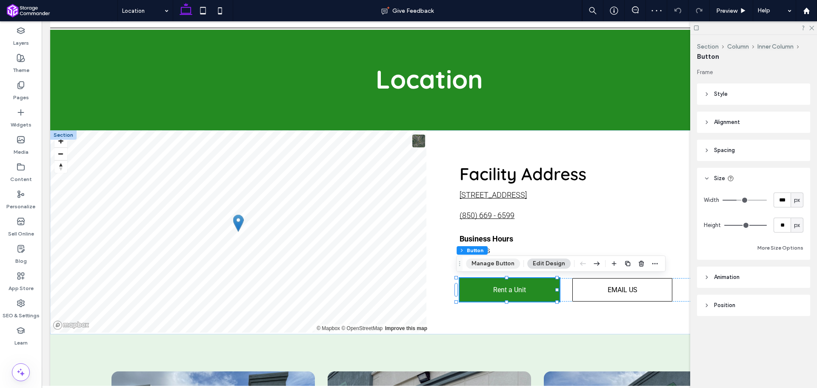
click at [496, 261] on button "Manage Button" at bounding box center [493, 263] width 54 height 10
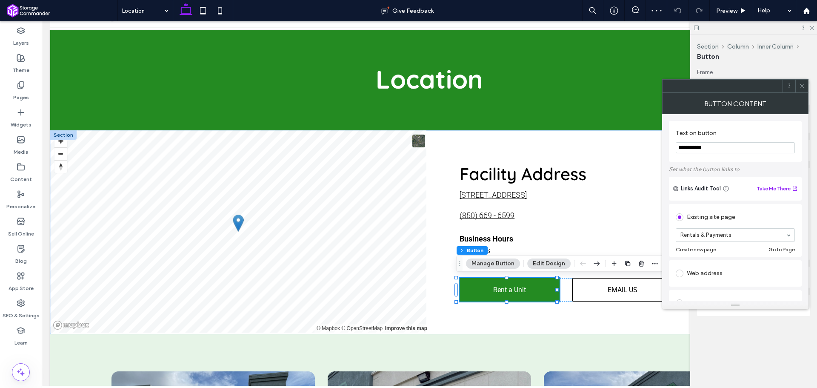
click at [705, 150] on input "**********" at bounding box center [735, 147] width 119 height 11
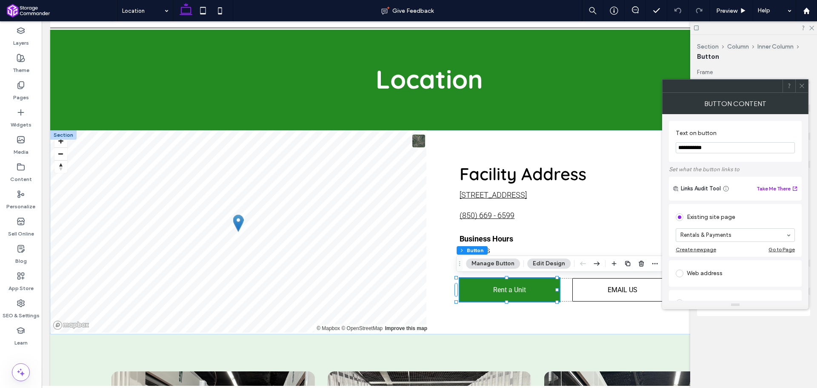
paste input "Text on button"
type input "**********"
click at [750, 156] on section "**********" at bounding box center [735, 141] width 119 height 32
click at [804, 83] on icon at bounding box center [802, 86] width 6 height 6
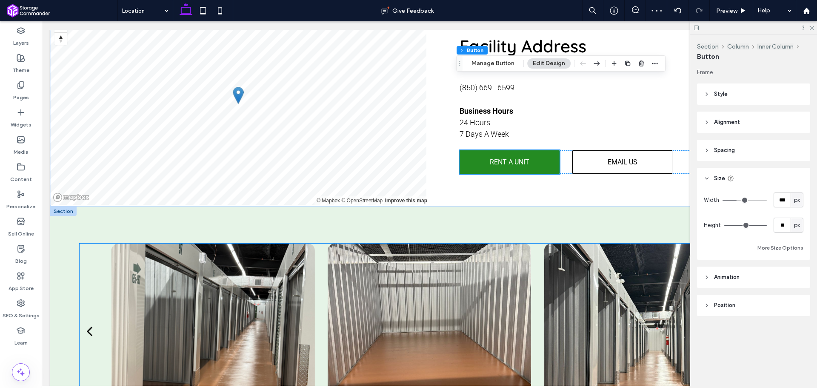
scroll to position [170, 0]
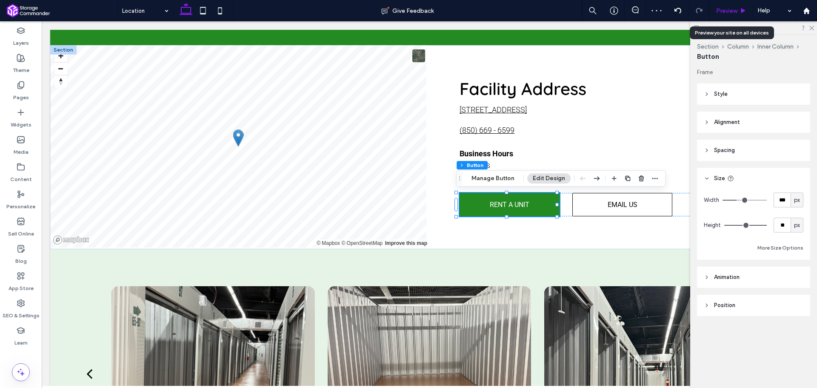
click at [726, 11] on span "Preview" at bounding box center [726, 10] width 21 height 7
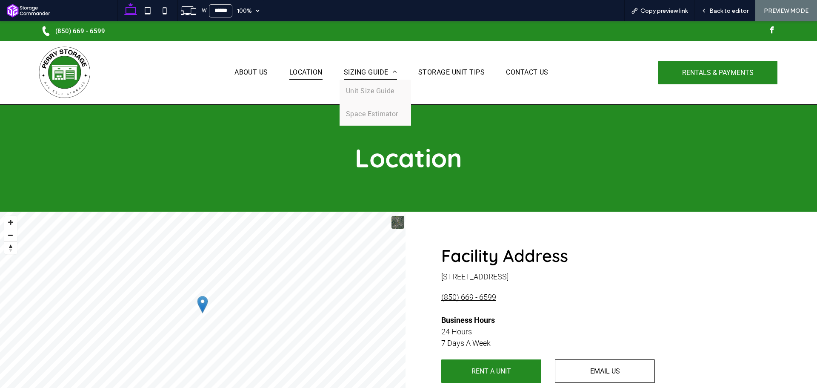
click at [363, 71] on span "Sizing Guide" at bounding box center [370, 72] width 53 height 14
click at [370, 86] on link "Unit Size Guide" at bounding box center [376, 91] width 72 height 23
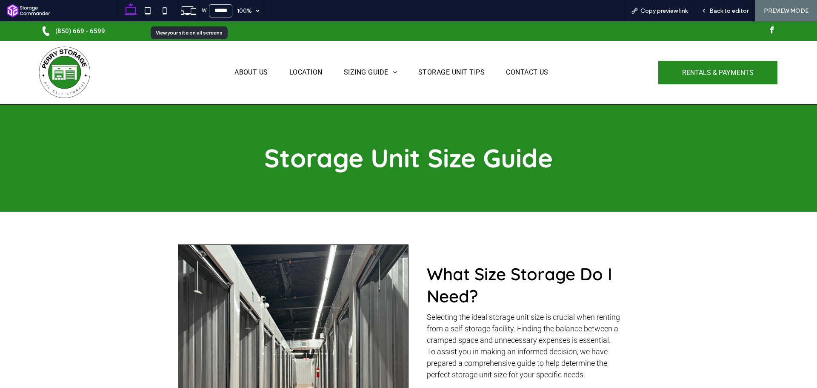
click at [186, 14] on icon at bounding box center [189, 11] width 16 height 16
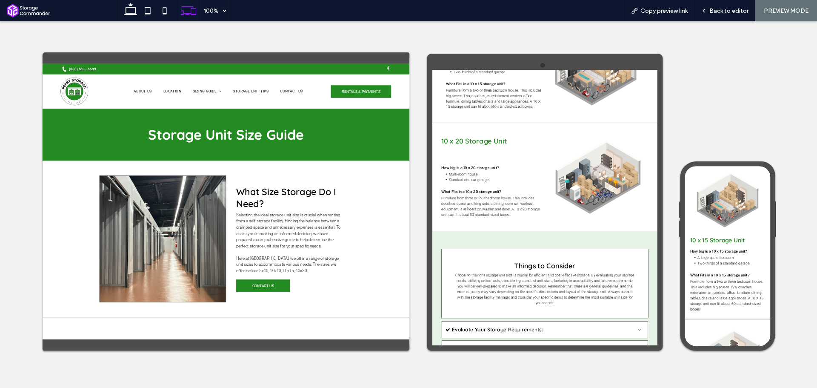
scroll to position [1107, 0]
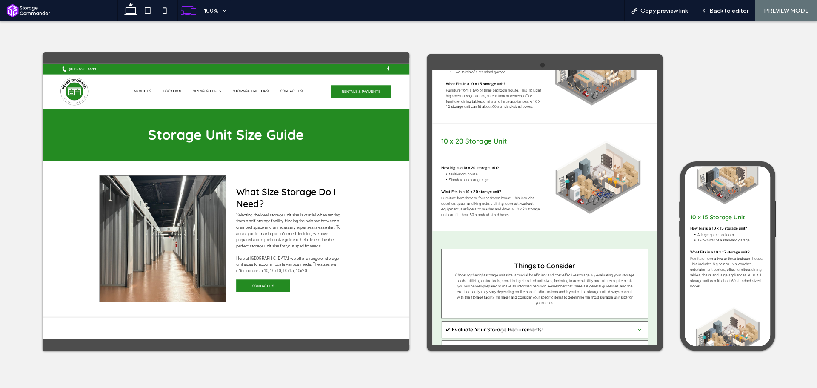
click at [275, 113] on span "Location" at bounding box center [283, 115] width 33 height 14
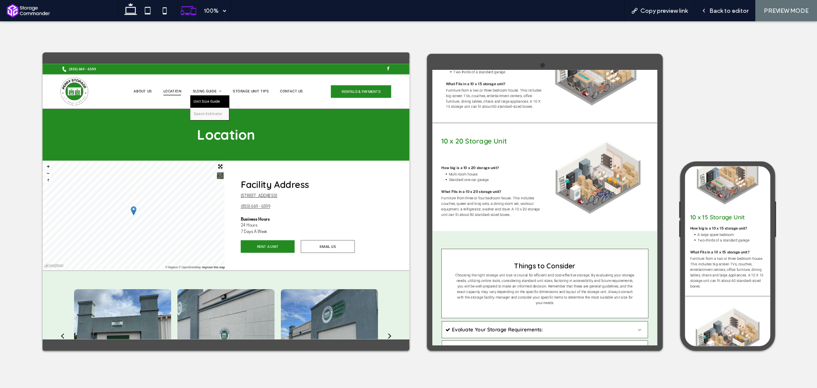
click at [350, 125] on link "Unit Size Guide" at bounding box center [353, 133] width 72 height 23
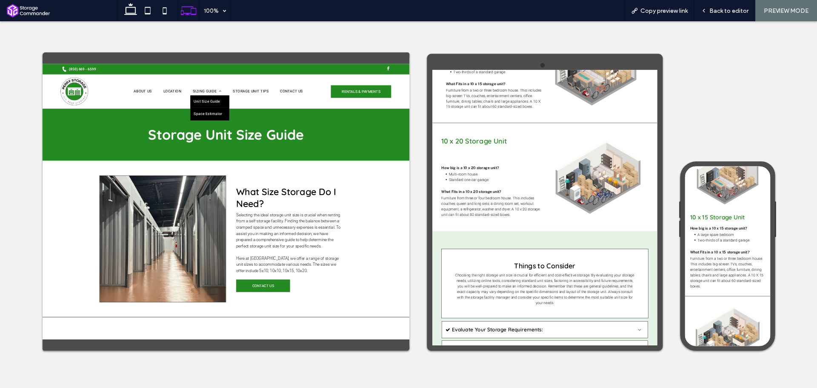
click at [357, 145] on link "Space Estimator" at bounding box center [353, 156] width 72 height 23
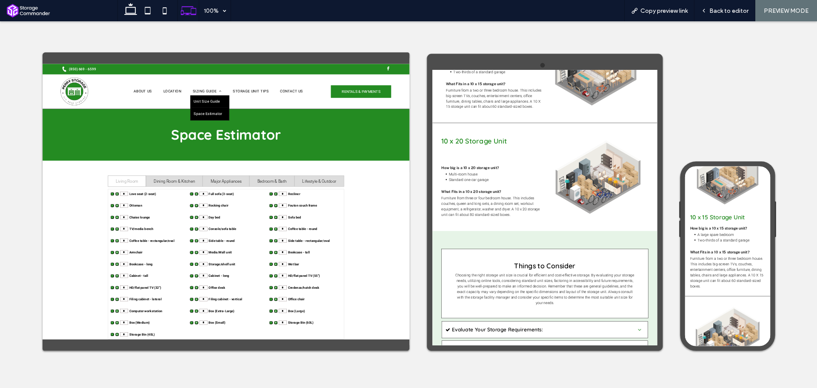
click at [352, 135] on span "Unit Size Guide" at bounding box center [347, 134] width 49 height 10
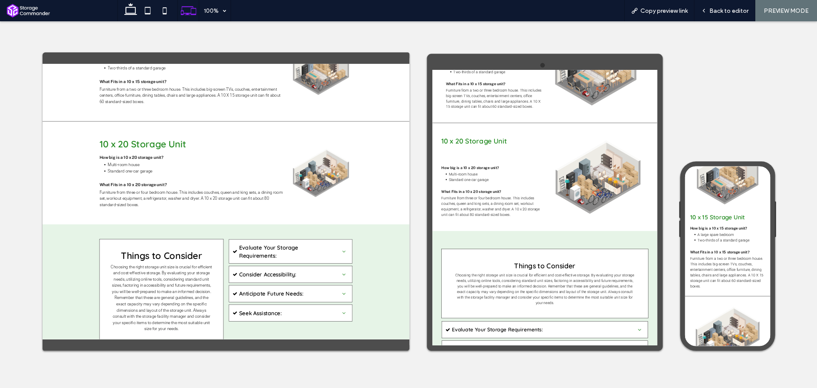
scroll to position [979, 0]
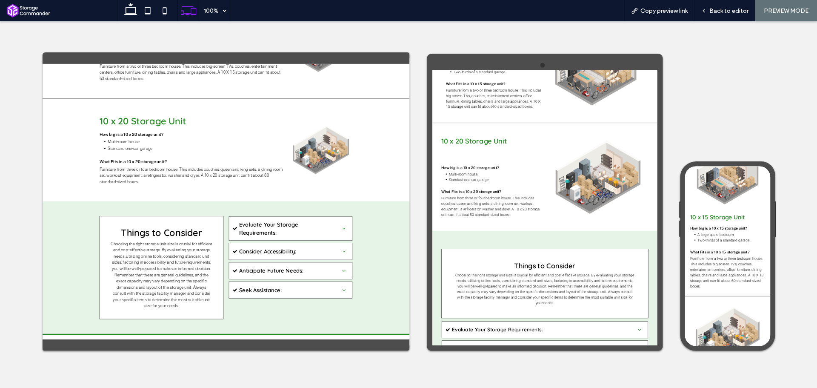
click at [570, 355] on span "Evaluate Your Storage Requirements:" at bounding box center [498, 369] width 183 height 31
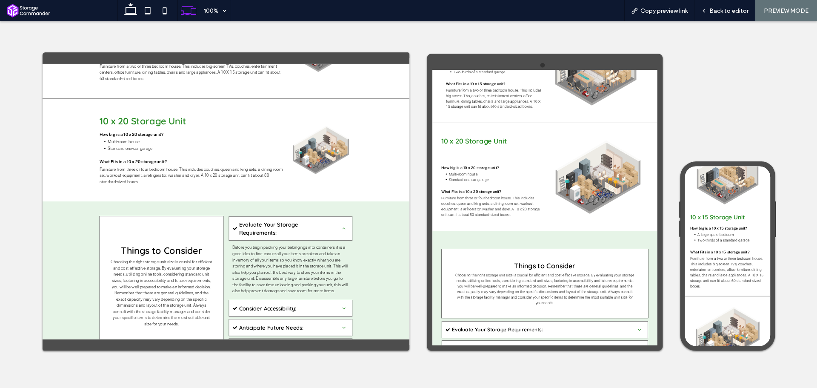
click at [570, 355] on span "Evaluate Your Storage Requirements:" at bounding box center [498, 369] width 183 height 31
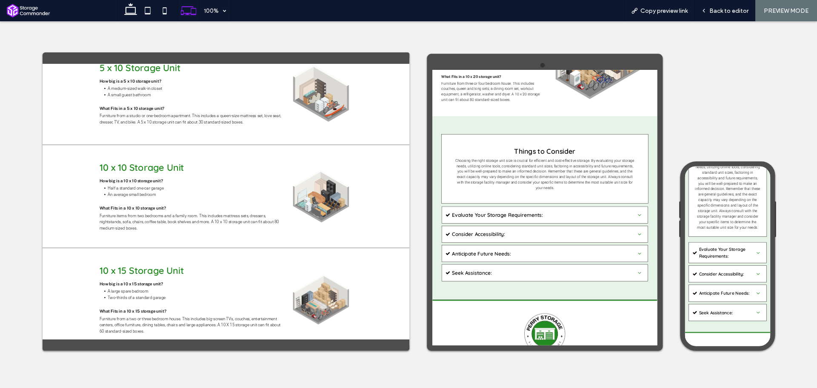
scroll to position [1758, 0]
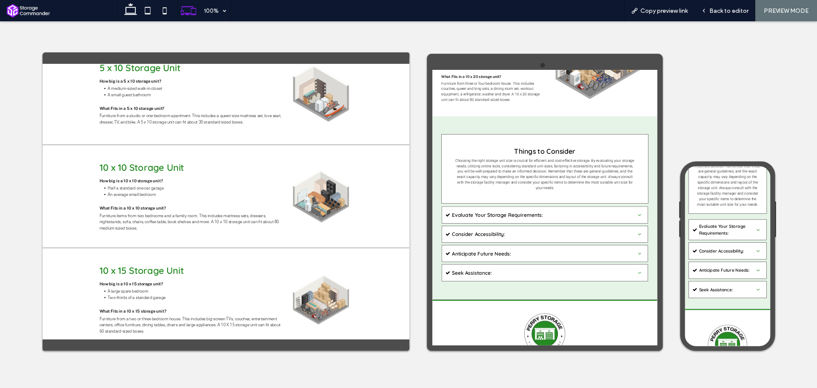
click at [787, 273] on div "Evaluate Your Storage Requirements:" at bounding box center [764, 283] width 145 height 39
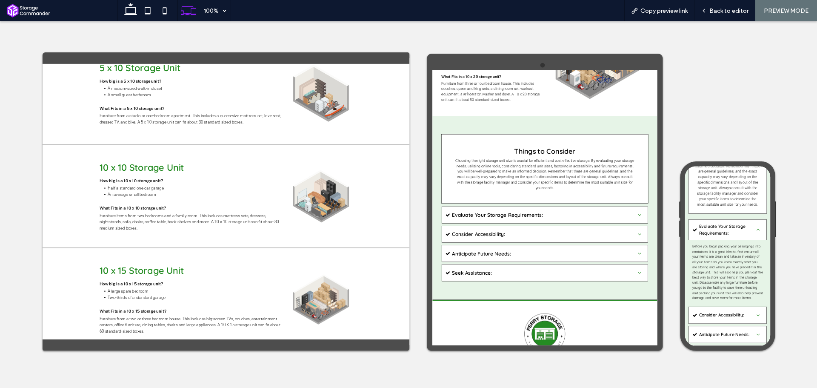
click at [798, 286] on span "Evaluate Your Storage Requirements:" at bounding box center [760, 284] width 98 height 24
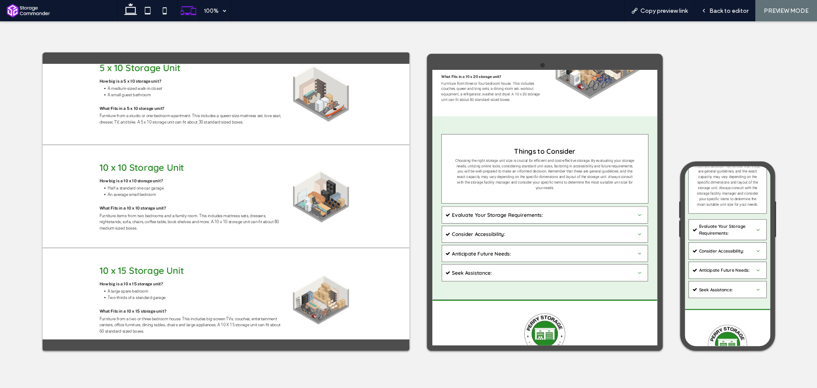
click at [794, 327] on span "Consider Accessibility:" at bounding box center [760, 323] width 98 height 12
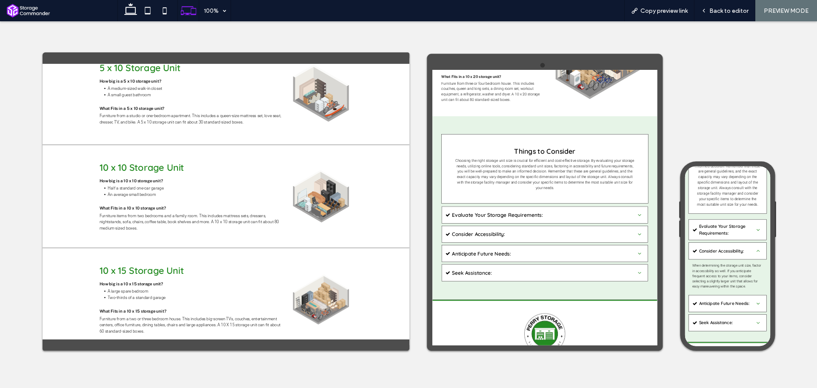
click at [794, 327] on span "Consider Accessibility:" at bounding box center [760, 323] width 98 height 12
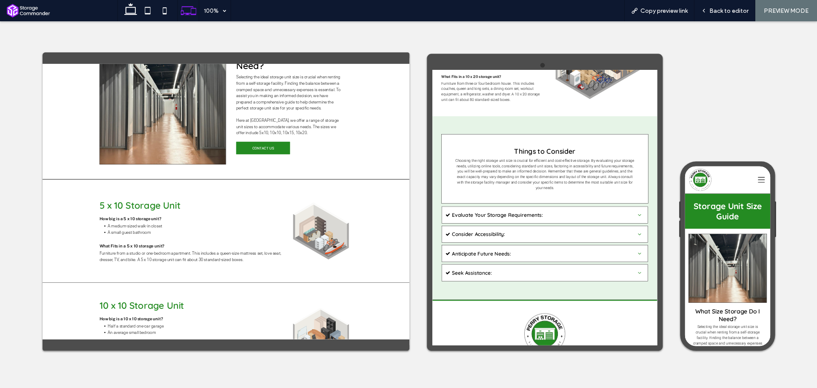
scroll to position [0, 0]
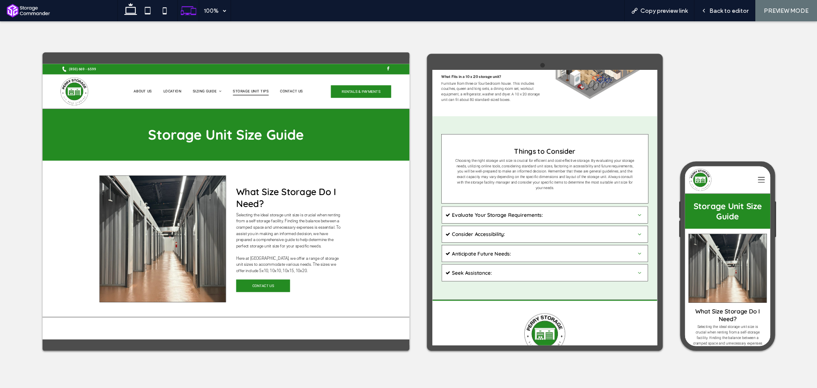
click at [428, 120] on span "Storage Unit Tips" at bounding box center [429, 115] width 66 height 14
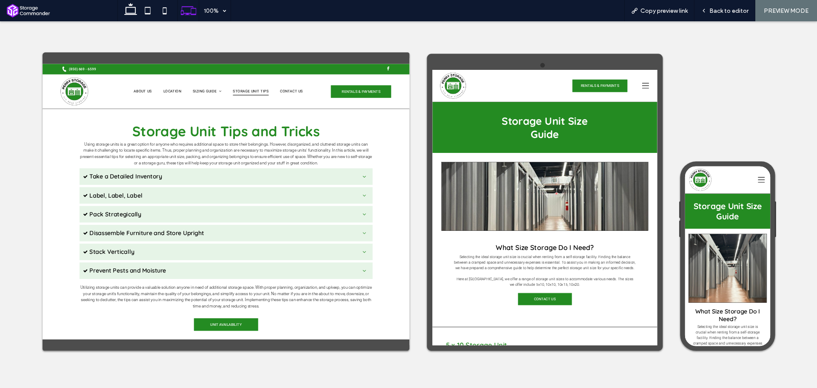
click at [817, 101] on icon at bounding box center [828, 99] width 13 height 13
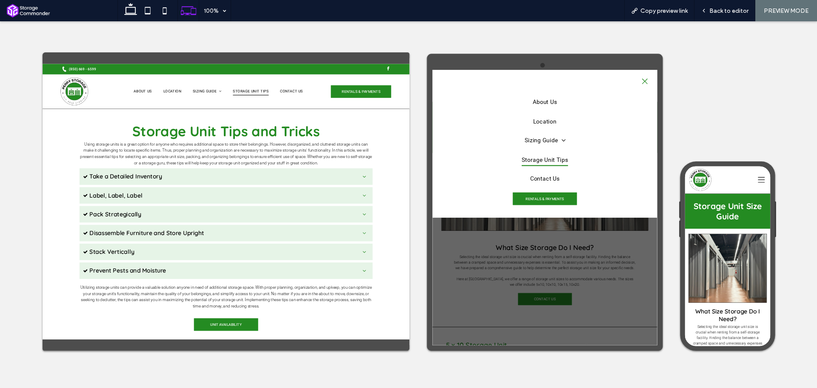
click at [641, 233] on span "Storage Unit Tips" at bounding box center [641, 237] width 86 height 23
click at [817, 190] on icon at bounding box center [826, 191] width 13 height 13
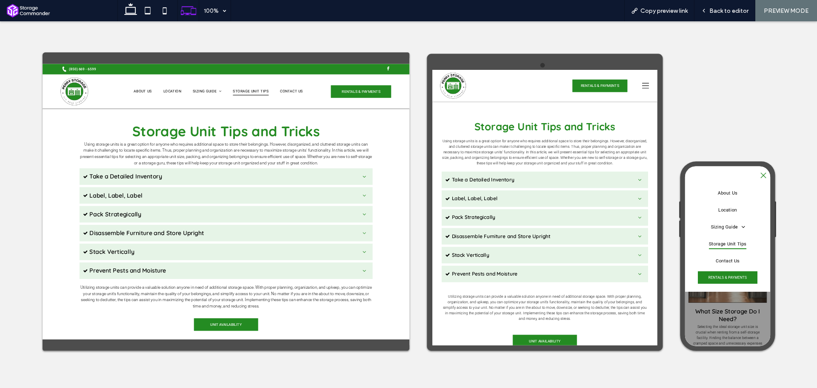
click at [759, 301] on span "Storage Unit Tips" at bounding box center [764, 310] width 70 height 19
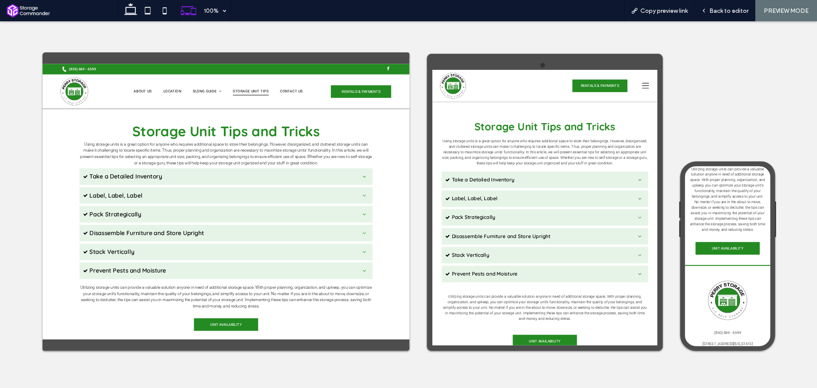
click at [736, 272] on span "Take a Detailed Inventory" at bounding box center [636, 274] width 337 height 14
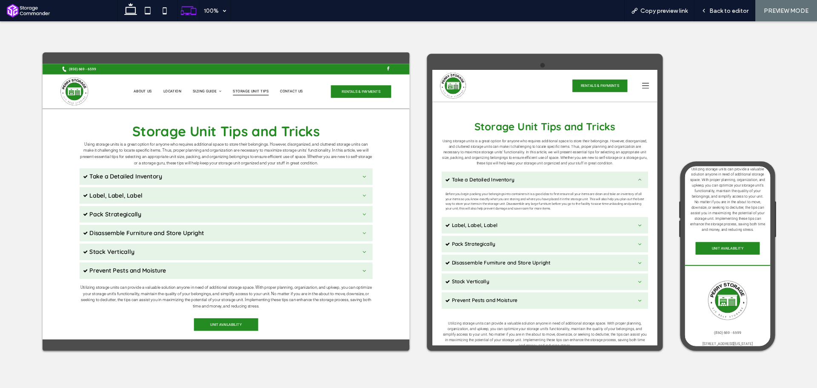
click at [735, 273] on span "Take a Detailed Inventory" at bounding box center [636, 274] width 337 height 14
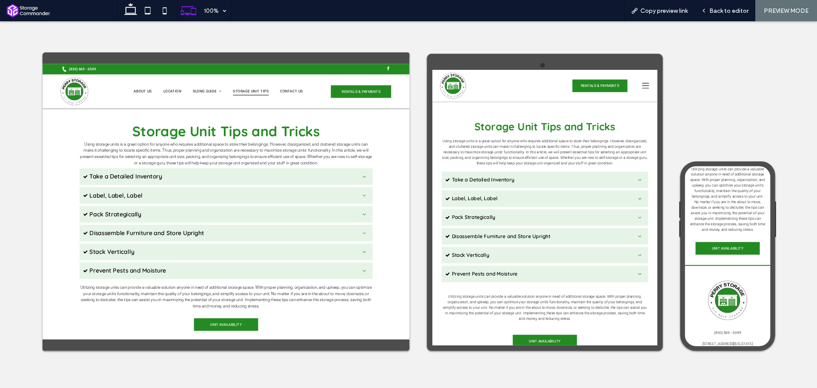
click at [817, 100] on icon at bounding box center [828, 99] width 13 height 13
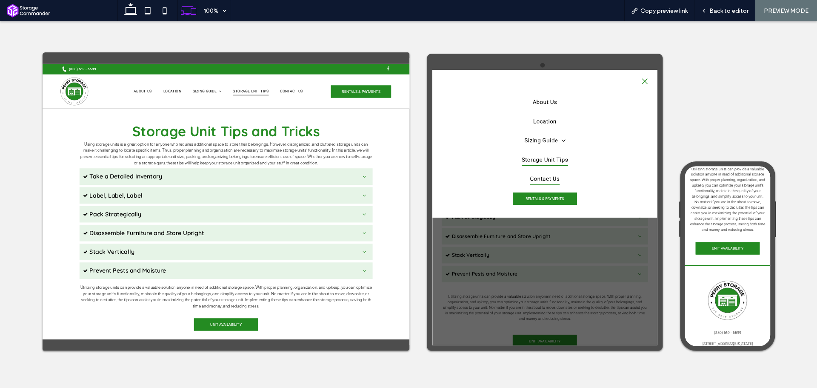
click at [653, 273] on span "Contact Us" at bounding box center [640, 272] width 55 height 23
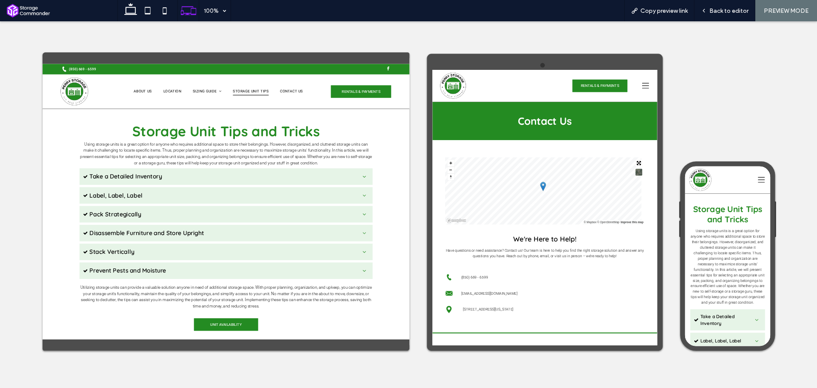
click at [817, 196] on icon at bounding box center [826, 191] width 13 height 13
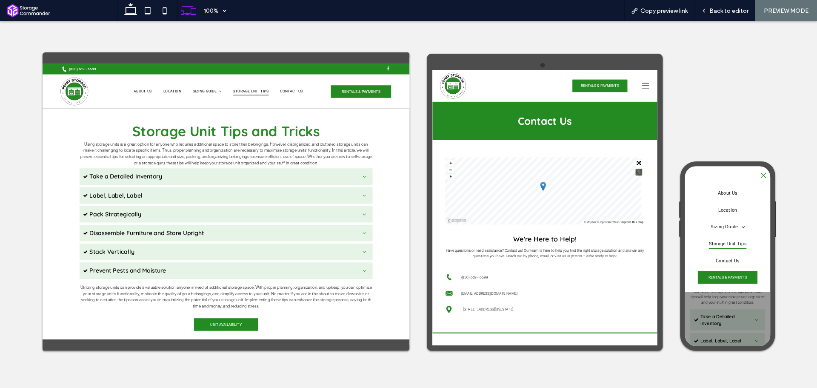
scroll to position [85, 0]
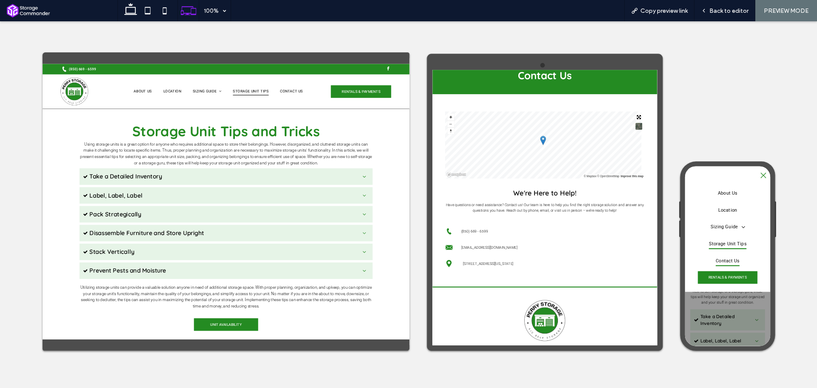
click at [777, 338] on span "Contact Us" at bounding box center [764, 341] width 44 height 19
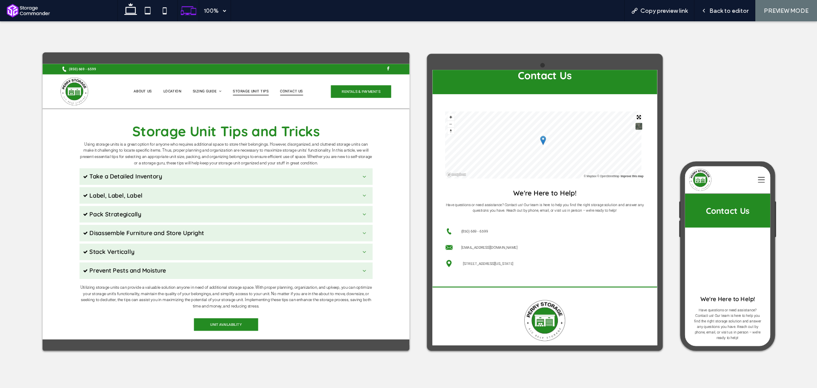
scroll to position [0, 0]
click at [493, 114] on span "Contact Us" at bounding box center [505, 115] width 43 height 14
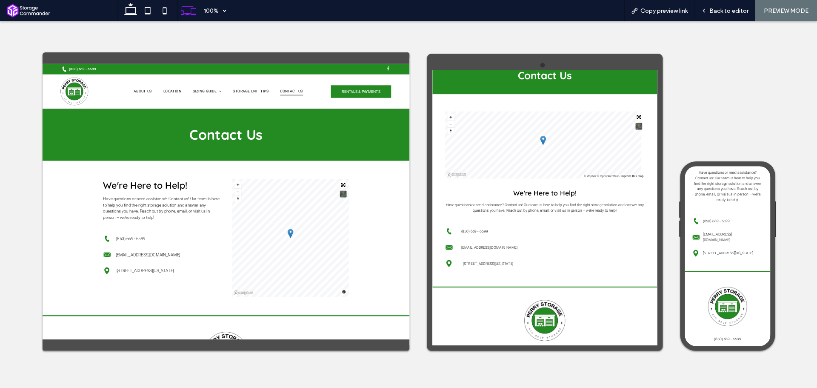
scroll to position [213, 0]
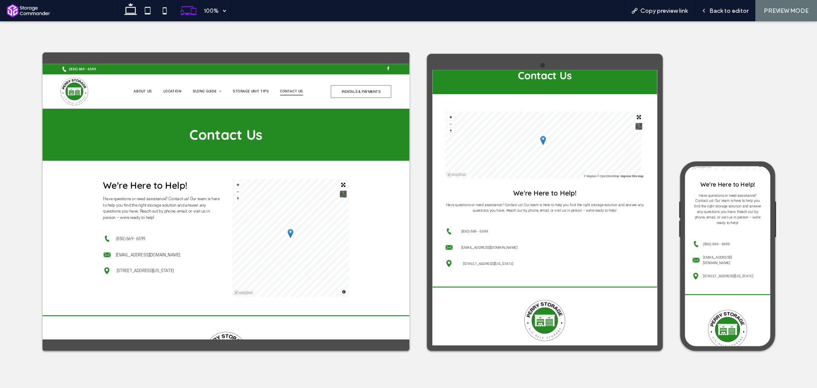
click at [616, 120] on span "RENTALS & PAYMENTS" at bounding box center [634, 115] width 72 height 22
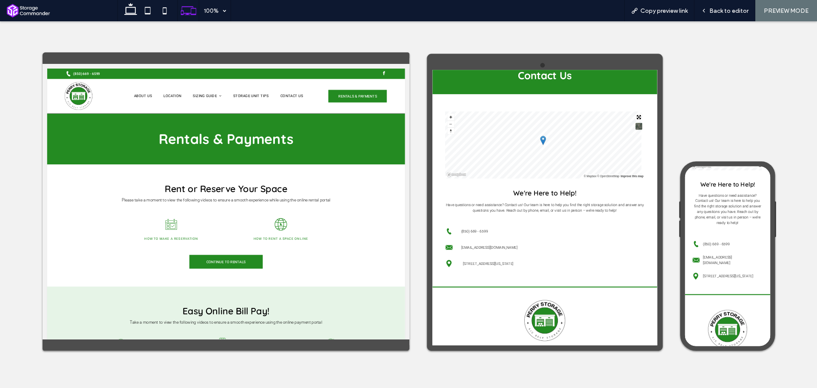
scroll to position [0, 0]
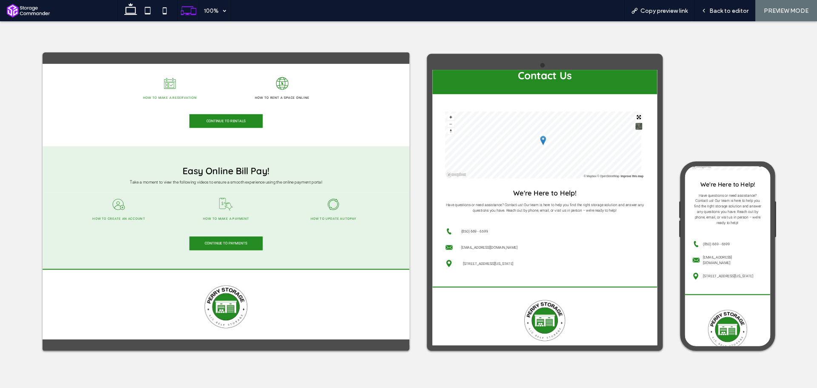
scroll to position [128, 0]
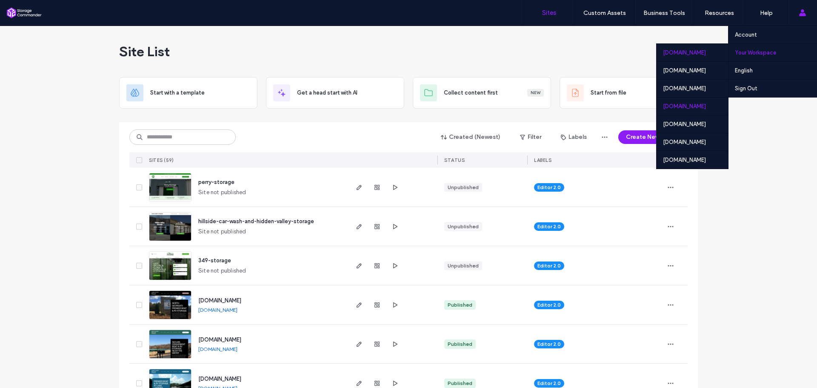
click at [687, 103] on div "websites.welcomematmarketing.com" at bounding box center [693, 106] width 72 height 18
